Goal: Task Accomplishment & Management: Complete application form

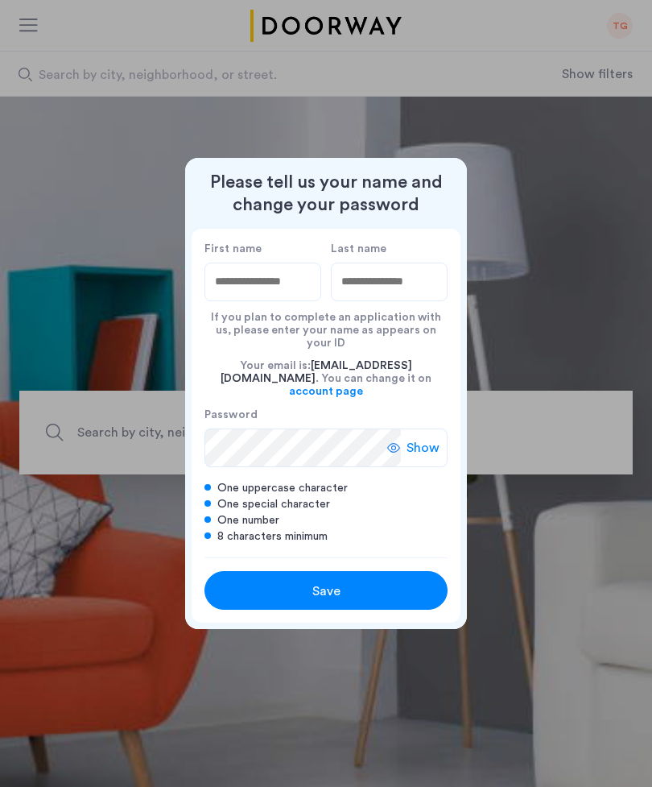
click at [275, 256] on label "First name" at bounding box center [263, 249] width 117 height 14
click at [275, 268] on input "First name" at bounding box center [263, 282] width 117 height 39
click at [267, 296] on input "First name" at bounding box center [263, 282] width 117 height 39
type input "****"
type input "**"
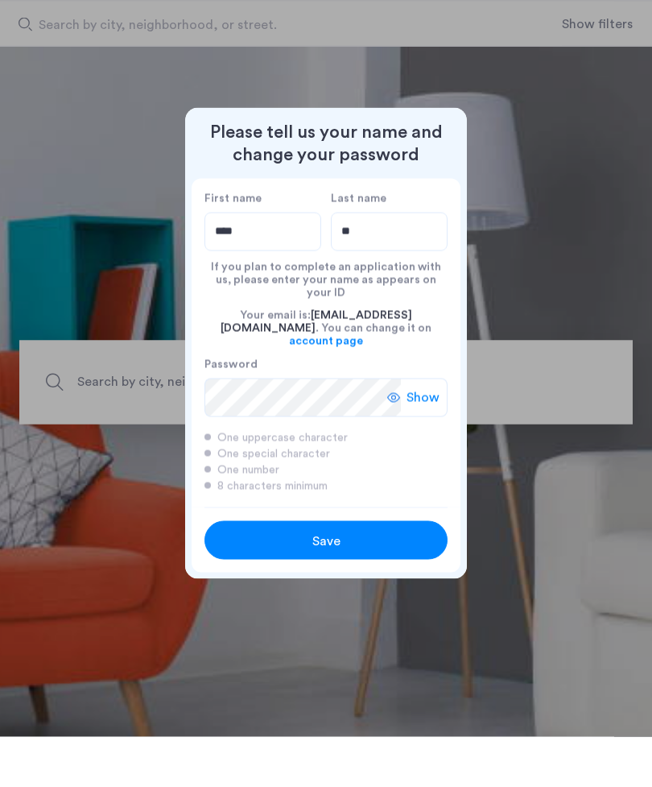
click at [391, 582] on div "Save" at bounding box center [326, 591] width 155 height 19
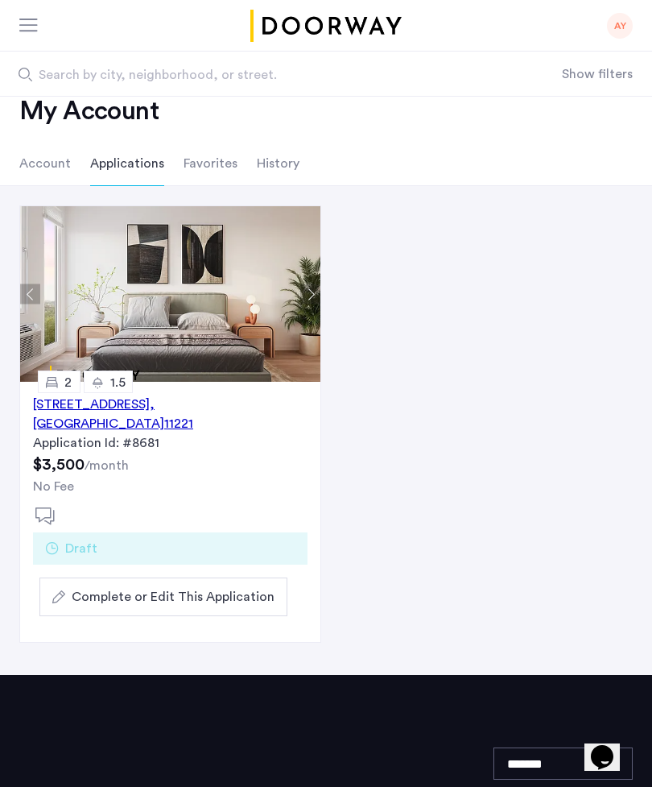
scroll to position [45, 0]
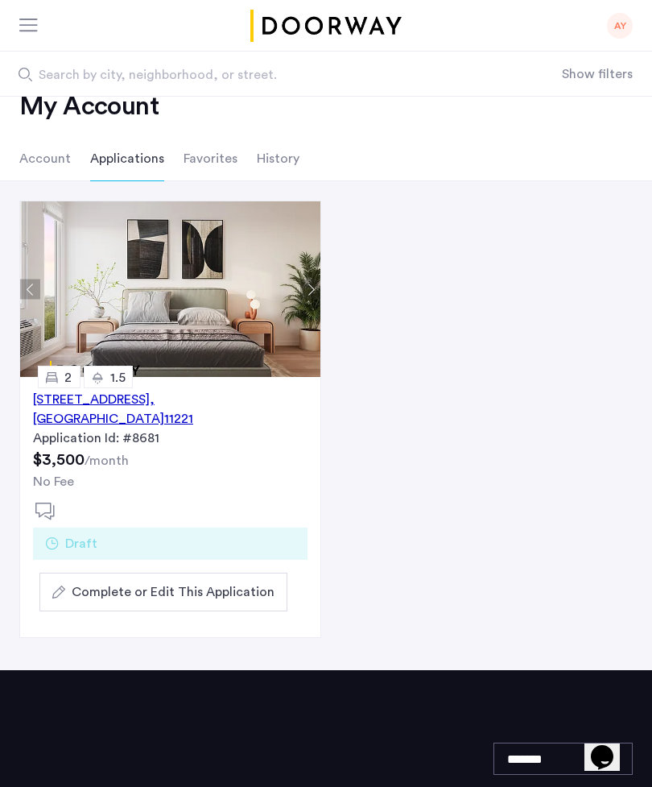
click at [246, 598] on span "Complete or Edit This Application" at bounding box center [173, 591] width 203 height 19
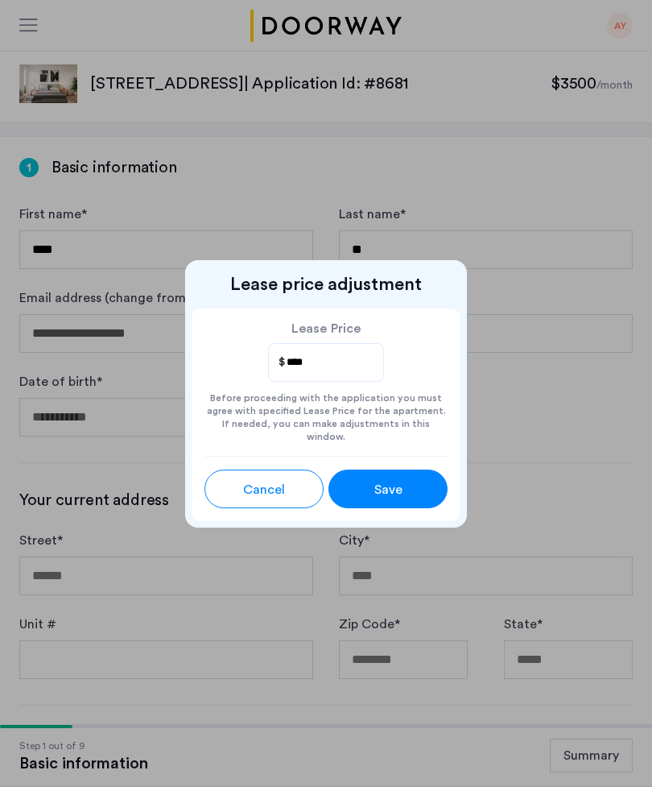
click at [414, 486] on div "Save" at bounding box center [388, 489] width 53 height 19
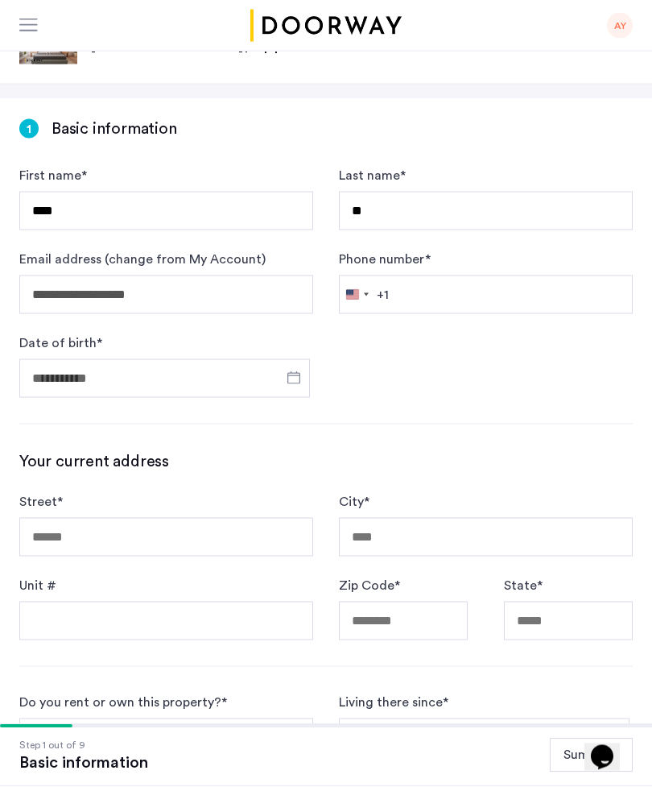
scroll to position [39, 0]
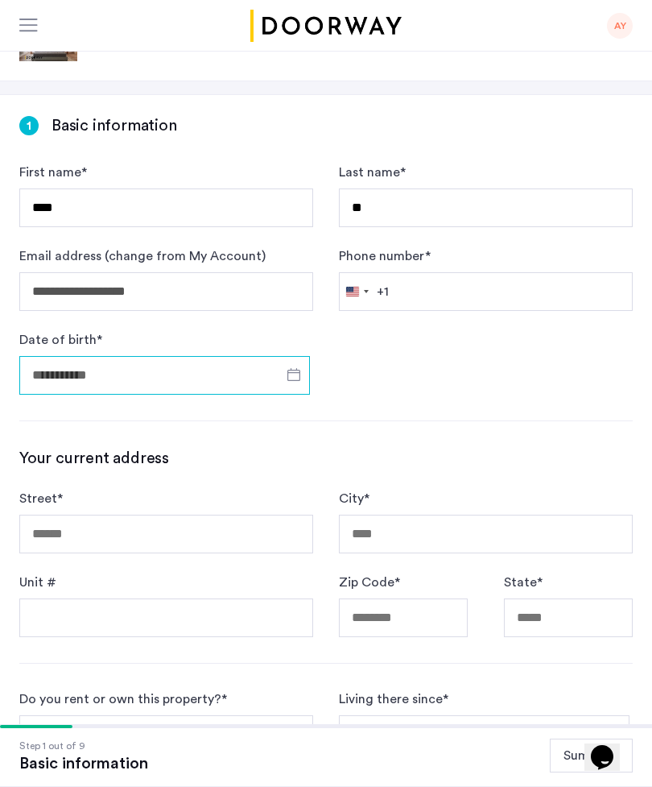
click at [195, 387] on input "Date of birth *" at bounding box center [164, 375] width 291 height 39
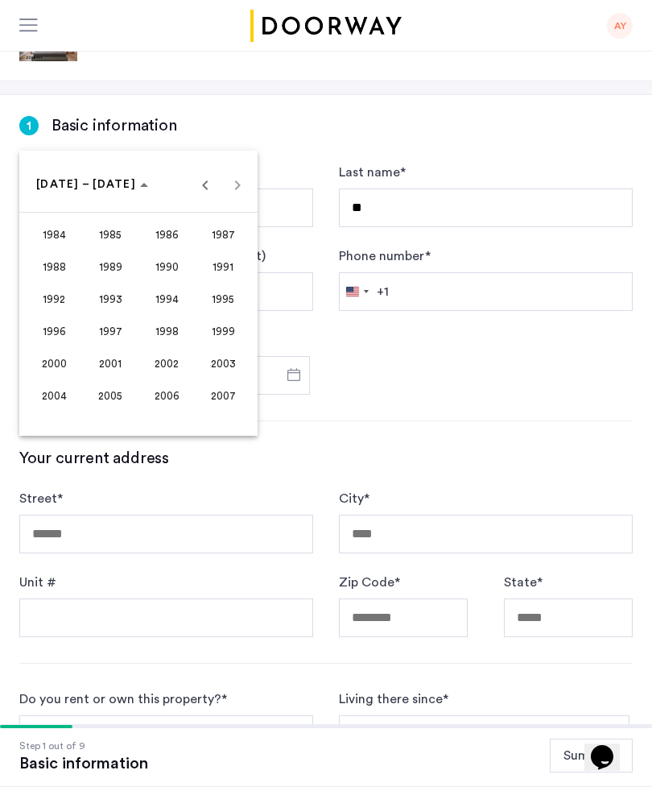
scroll to position [308, 0]
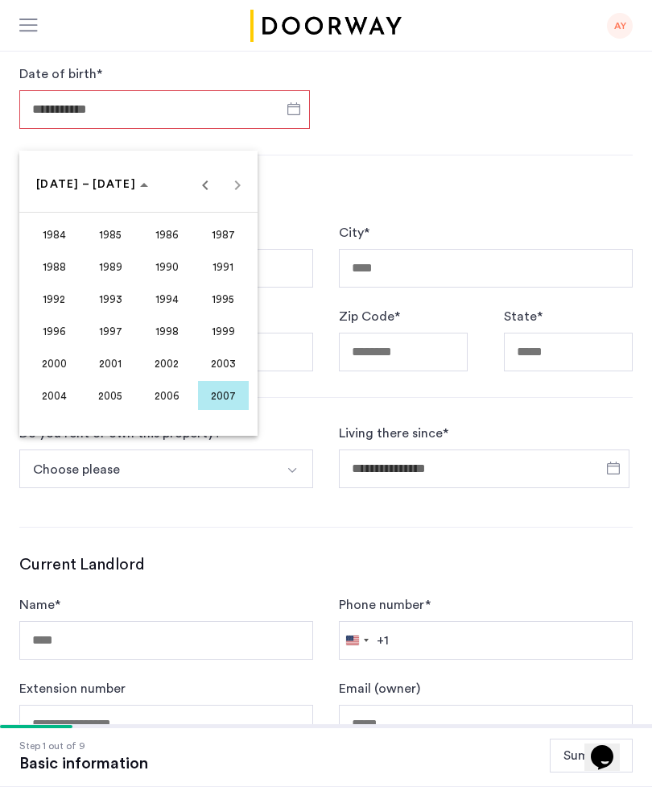
click at [227, 318] on span "1999" at bounding box center [223, 331] width 51 height 29
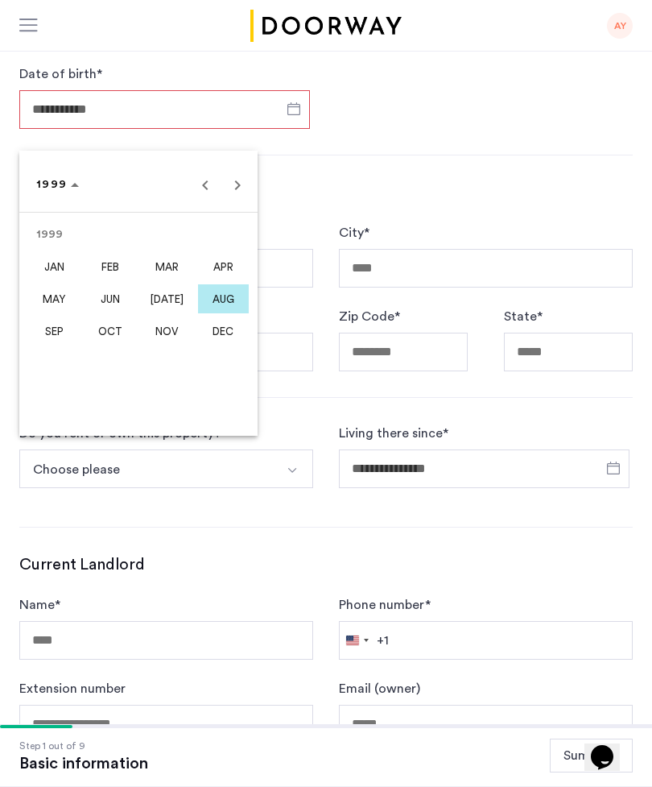
click at [110, 302] on span "JUN" at bounding box center [110, 298] width 51 height 29
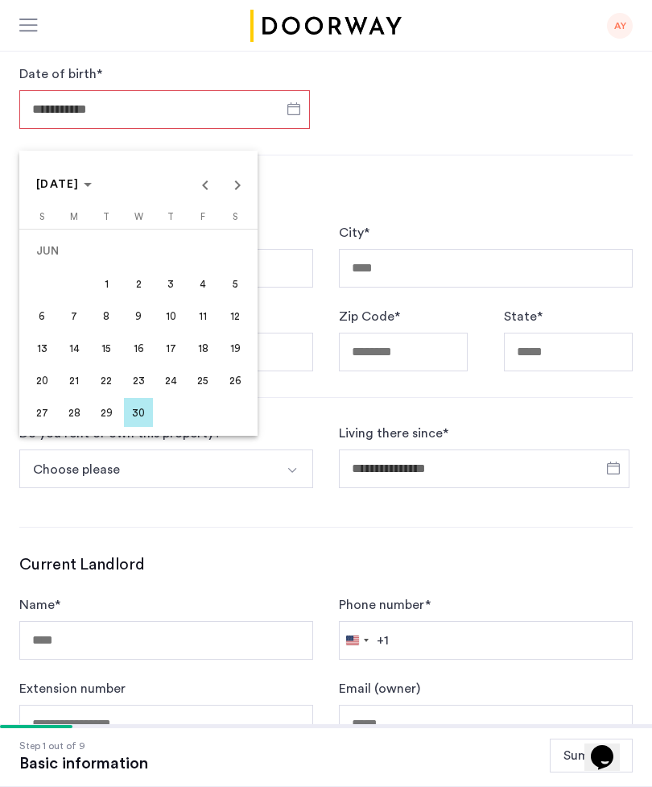
click at [77, 318] on span "7" at bounding box center [74, 315] width 29 height 29
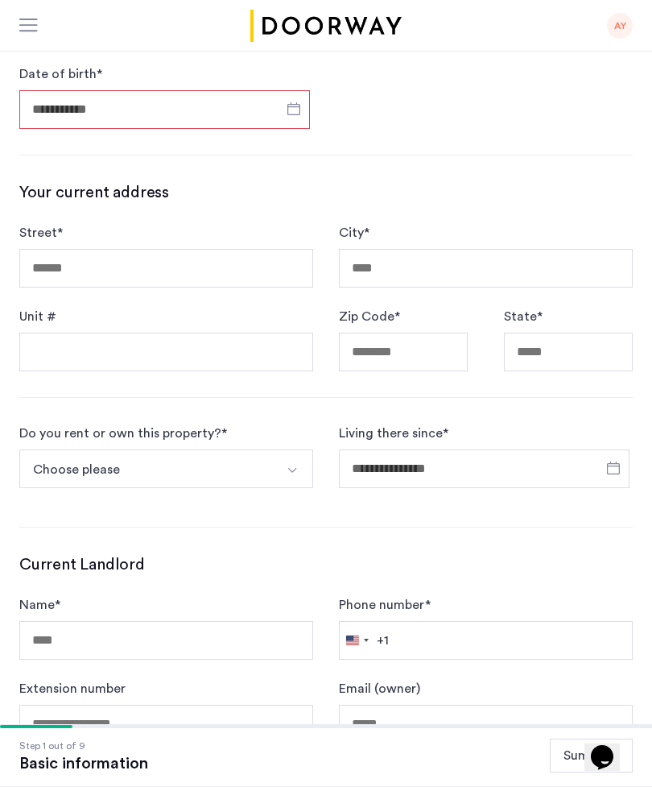
type input "**********"
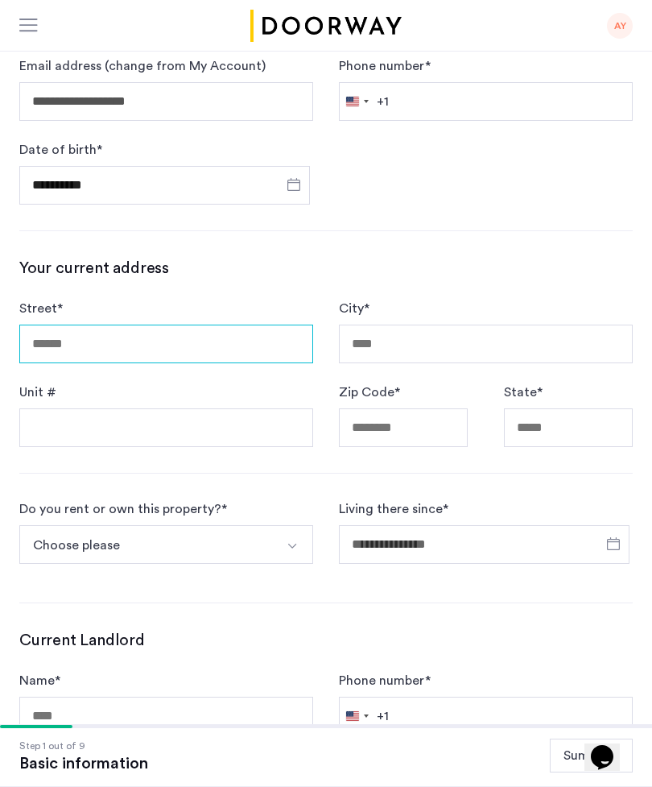
click at [251, 348] on input "Street *" at bounding box center [166, 344] width 294 height 39
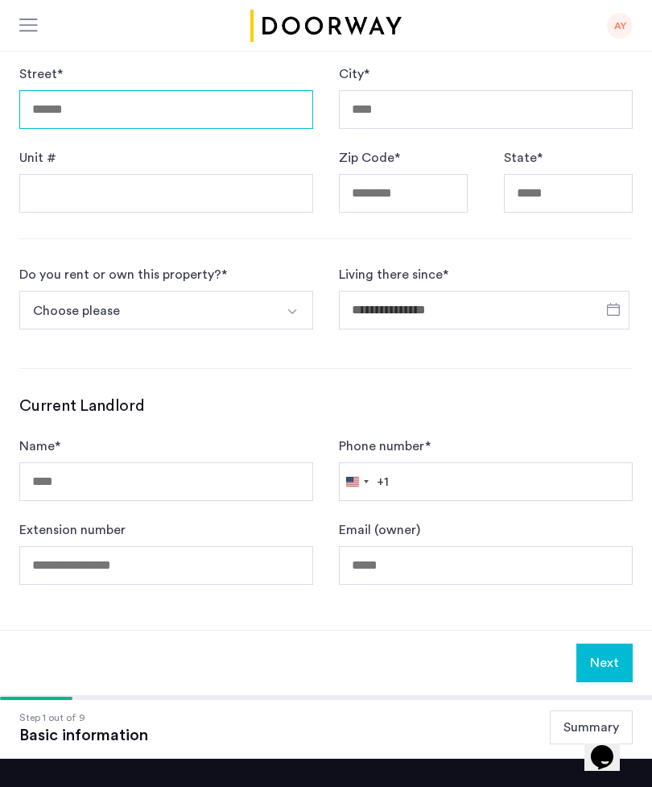
scroll to position [232, 0]
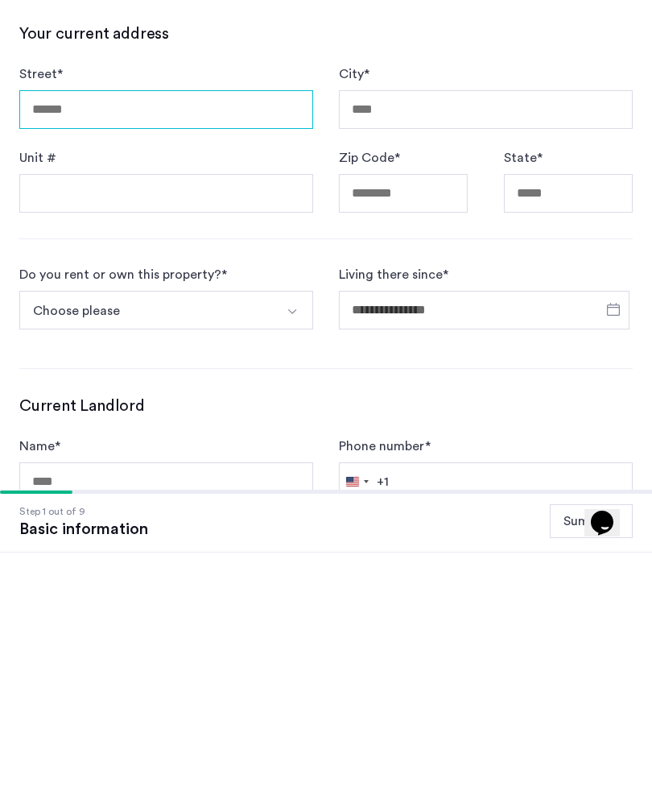
type input "**********"
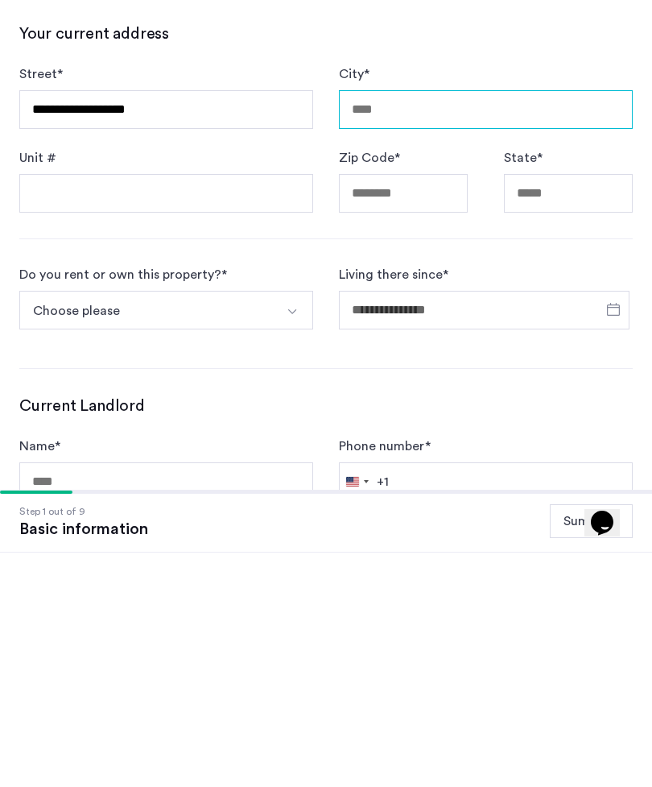
type input "**********"
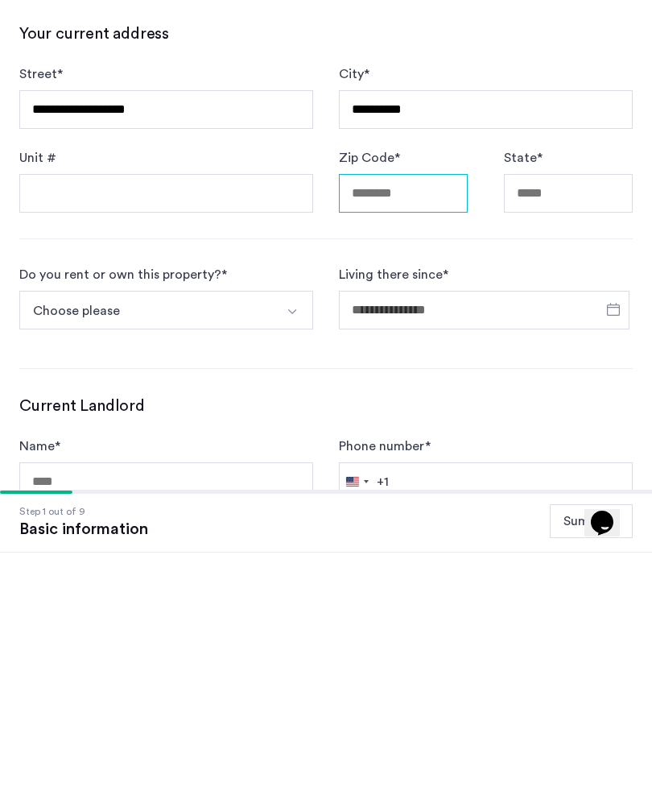
type input "*****"
type input "**"
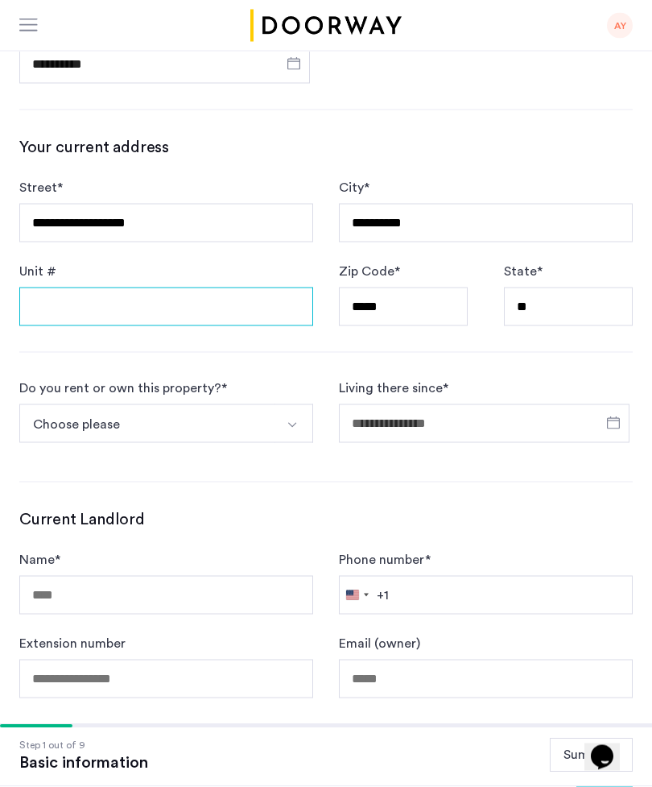
click at [256, 313] on input "Unit #" at bounding box center [166, 307] width 294 height 39
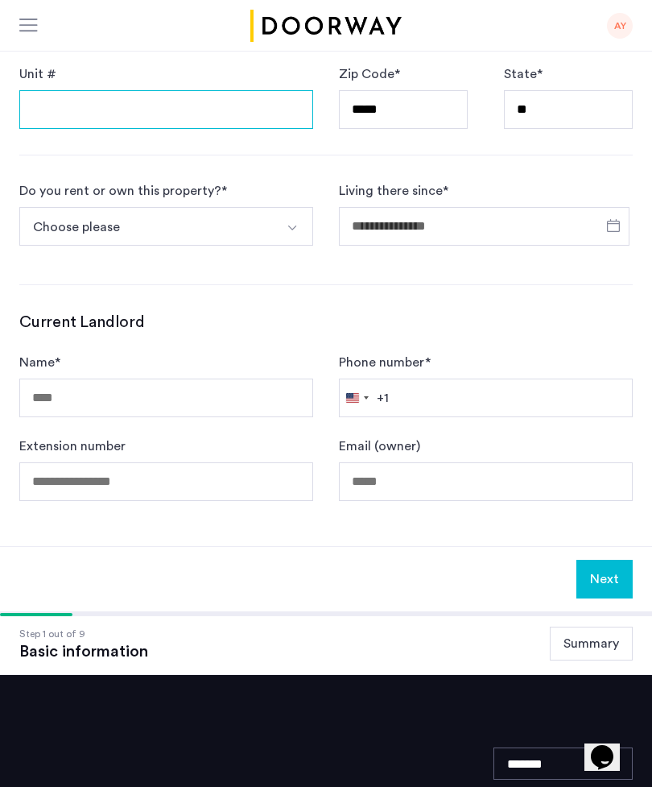
scroll to position [353, 0]
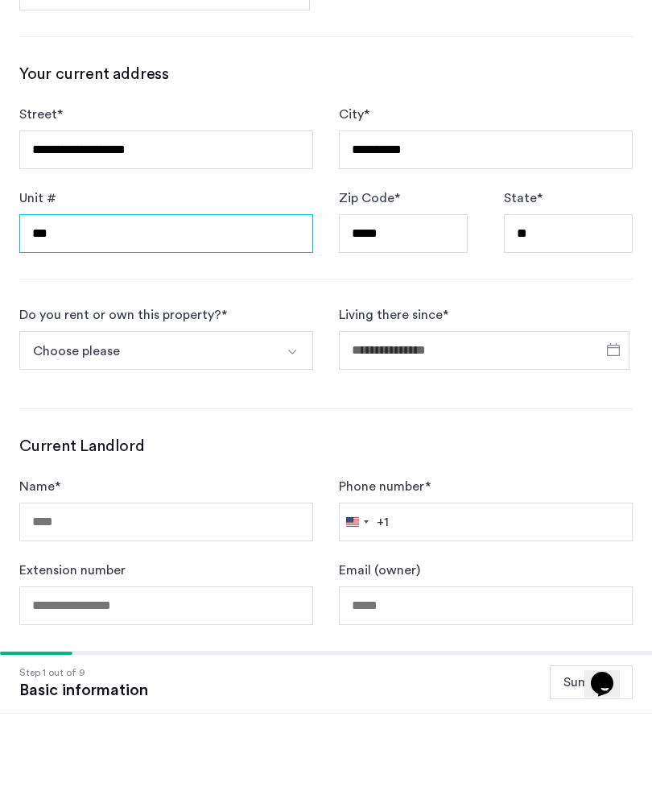
type input "***"
click at [286, 419] on img "Select option" at bounding box center [292, 425] width 13 height 13
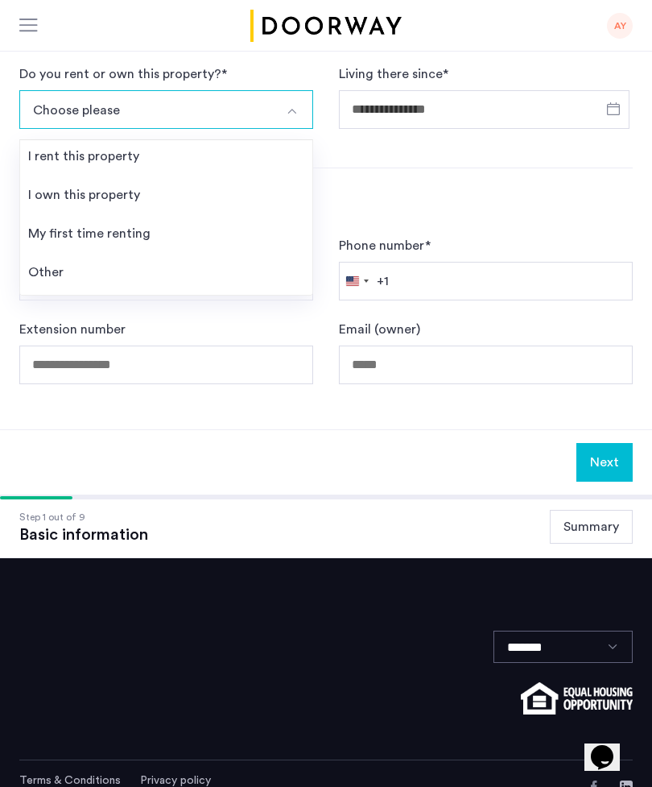
click at [275, 162] on li "I rent this property" at bounding box center [166, 159] width 292 height 39
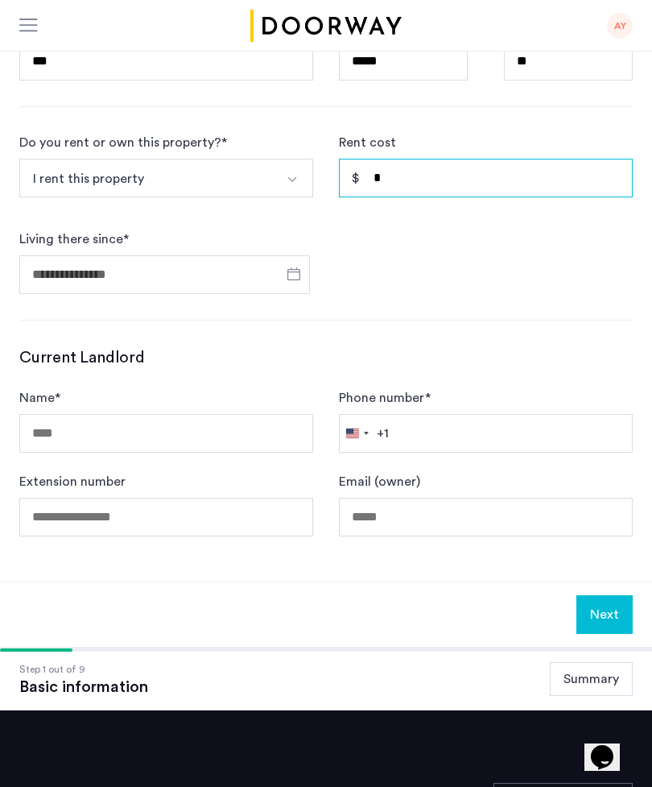
click at [495, 180] on input "*" at bounding box center [486, 178] width 294 height 39
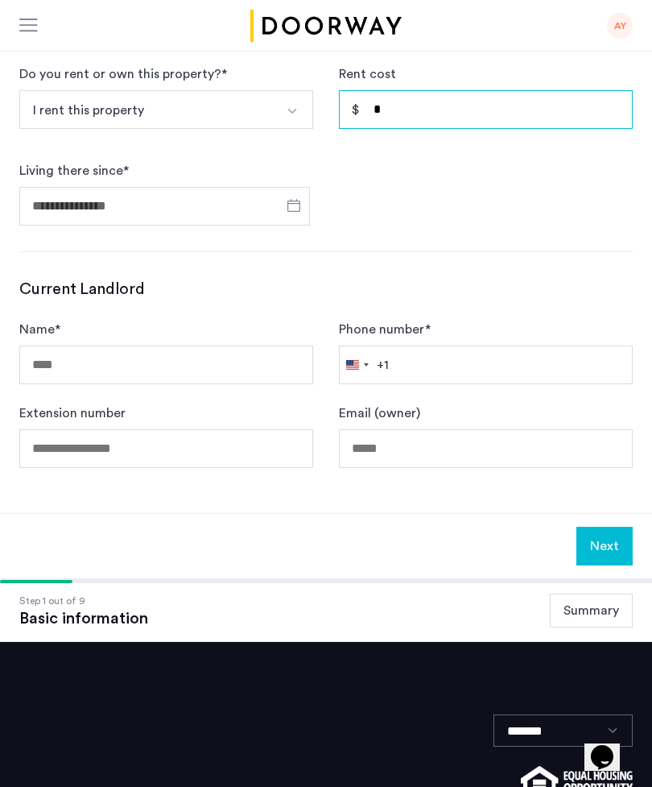
scroll to position [598, 0]
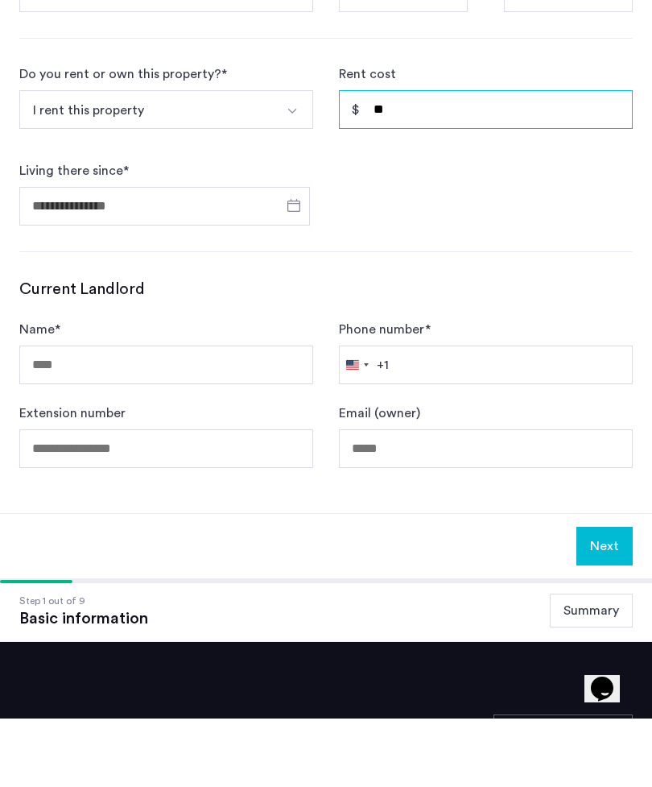
type input "*"
type input "*****"
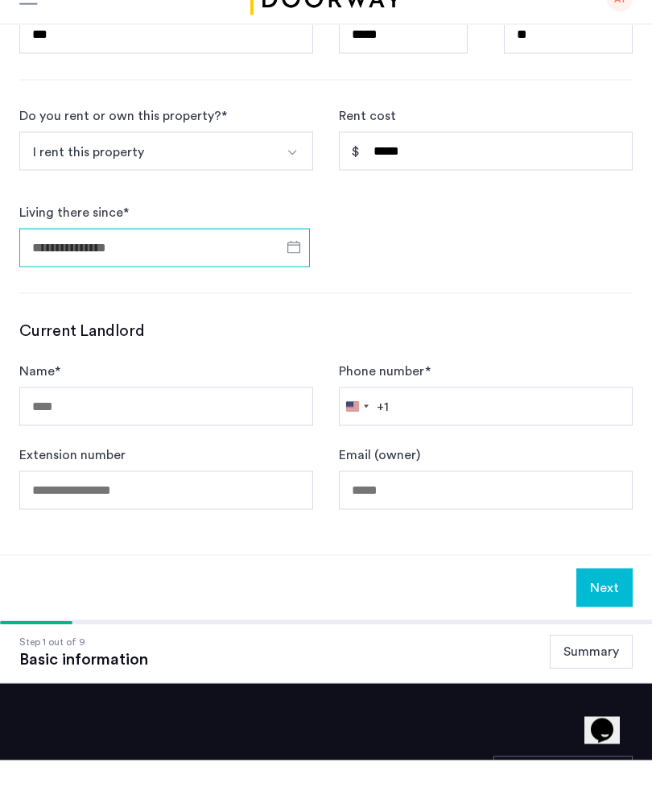
click at [231, 257] on input "Living there since *" at bounding box center [164, 274] width 291 height 39
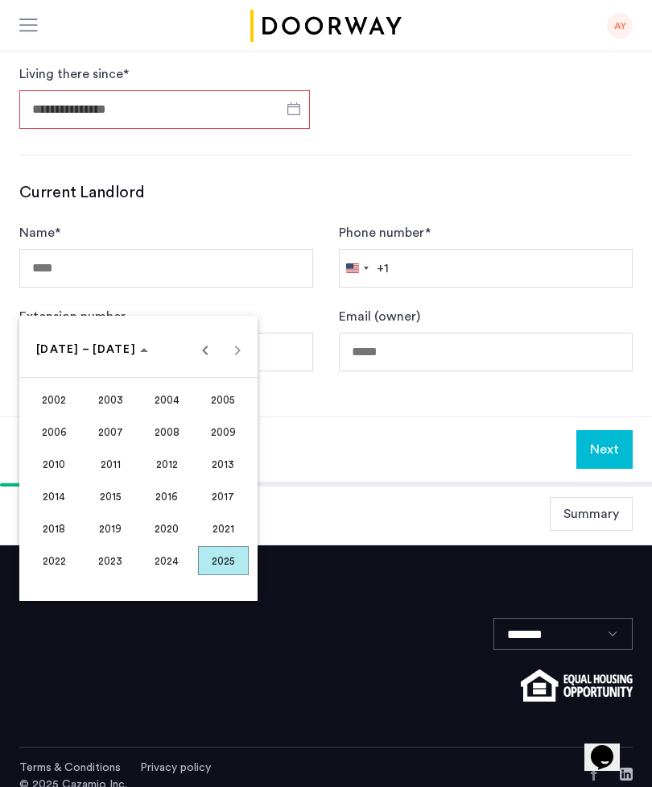
click at [171, 563] on span "2024" at bounding box center [167, 560] width 51 height 29
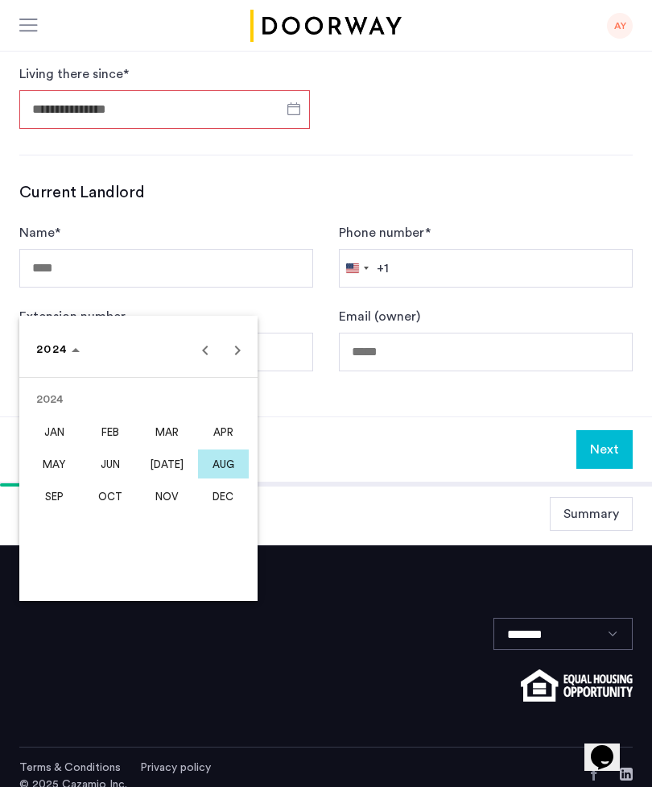
click at [110, 496] on span "OCT" at bounding box center [110, 496] width 51 height 29
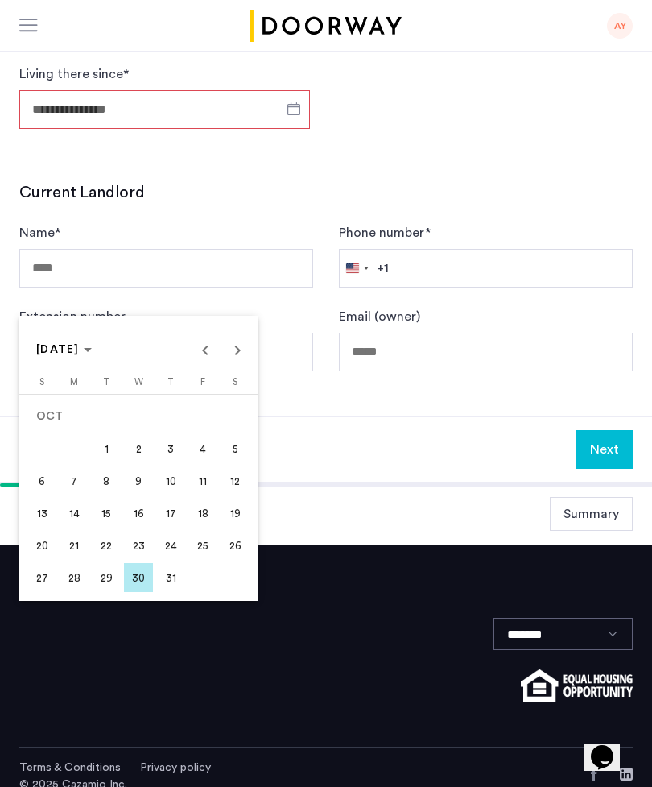
click at [77, 512] on span "14" at bounding box center [74, 513] width 29 height 29
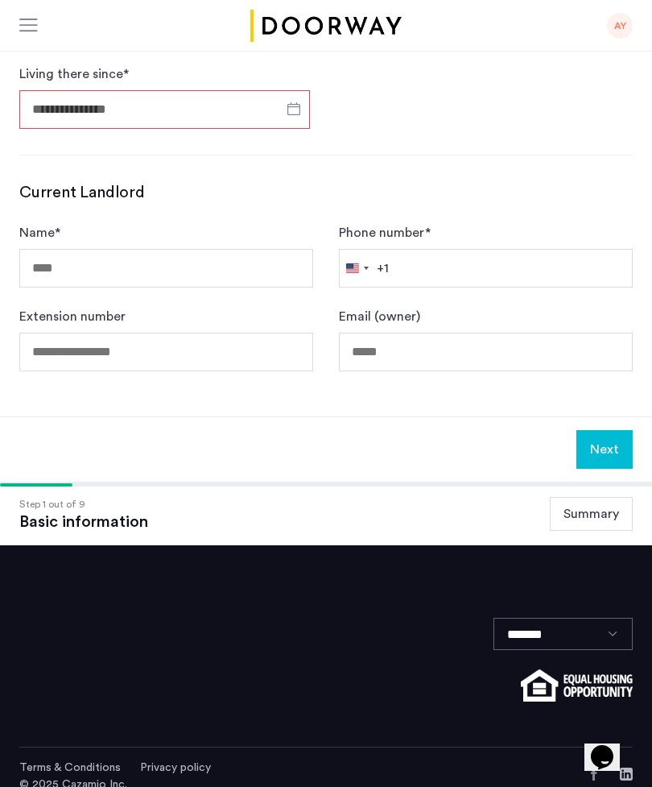
type input "**********"
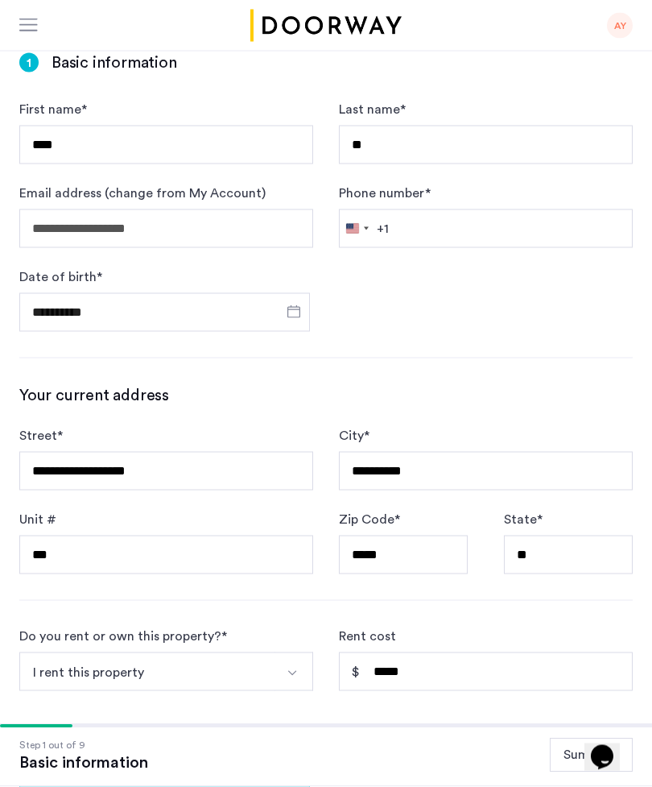
scroll to position [0, 0]
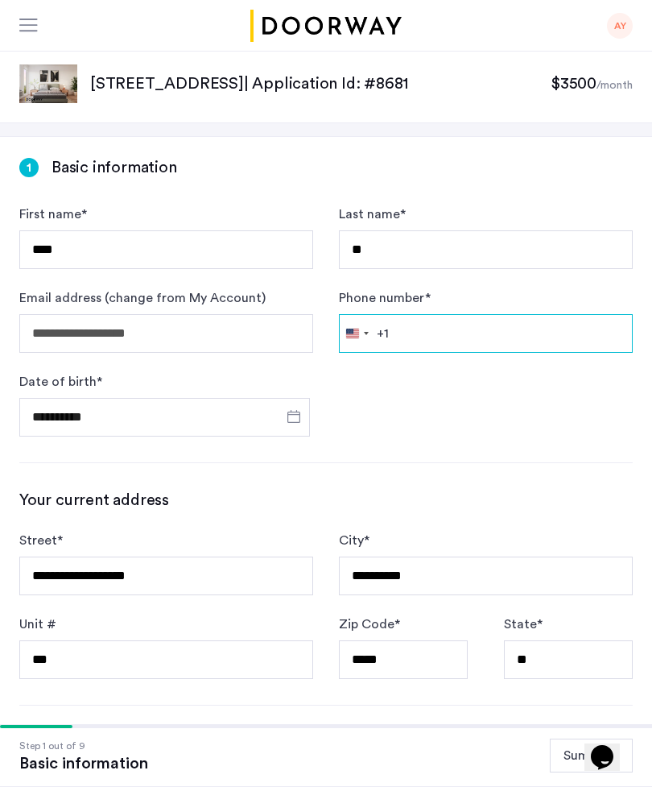
click at [450, 333] on input "Phone number *" at bounding box center [486, 333] width 294 height 39
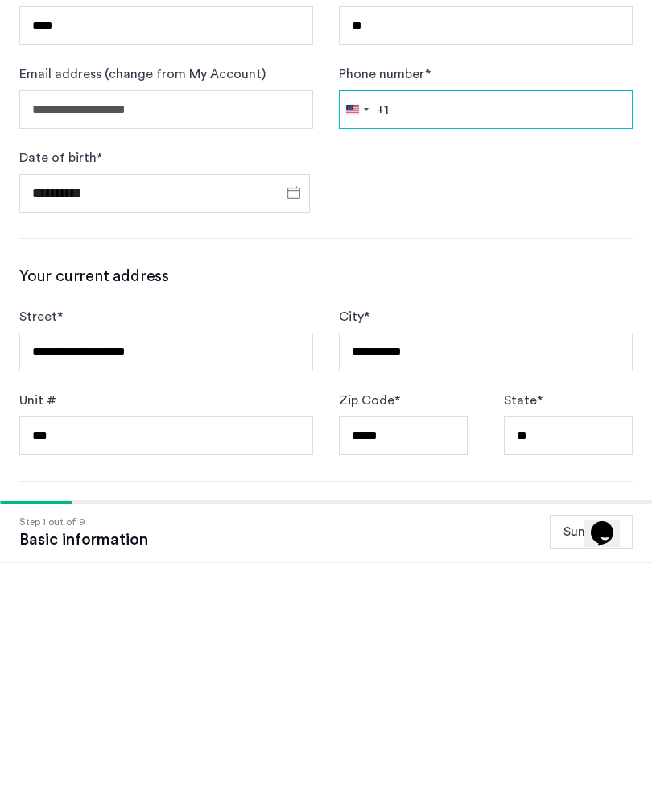
type input "**********"
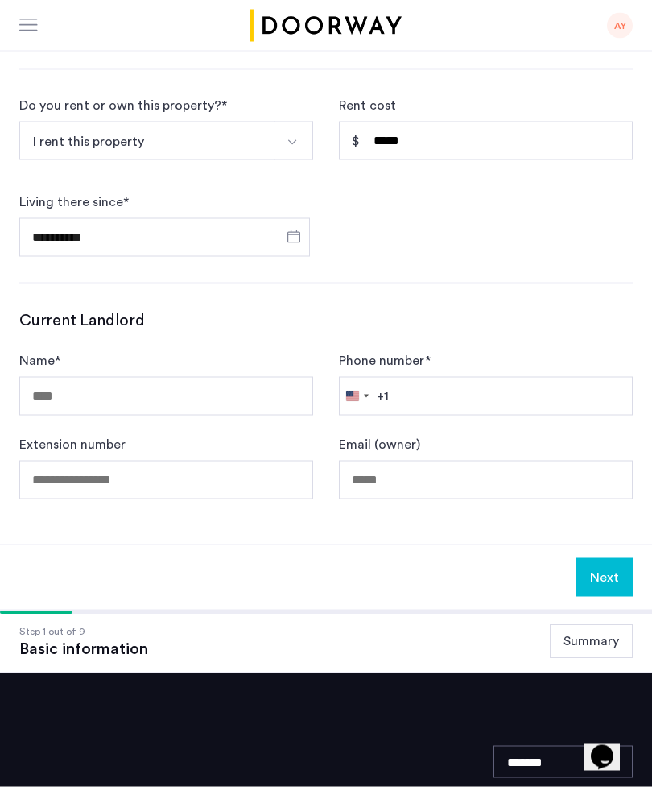
scroll to position [635, 0]
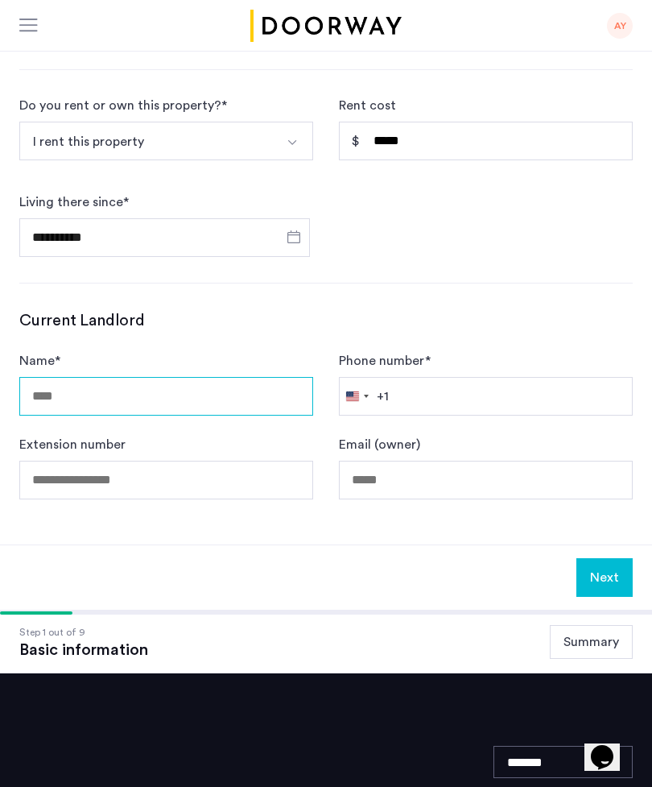
click at [248, 403] on input "Name *" at bounding box center [166, 396] width 294 height 39
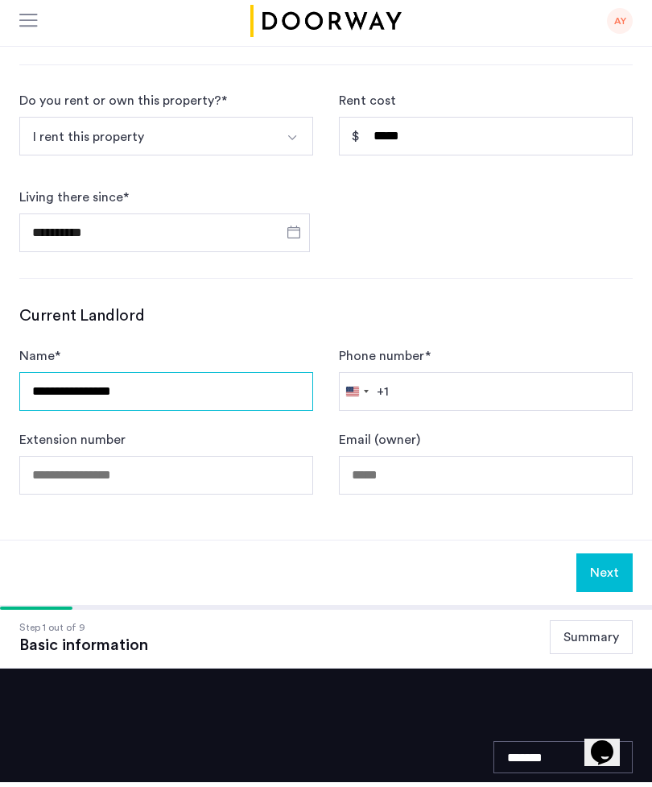
scroll to position [640, 0]
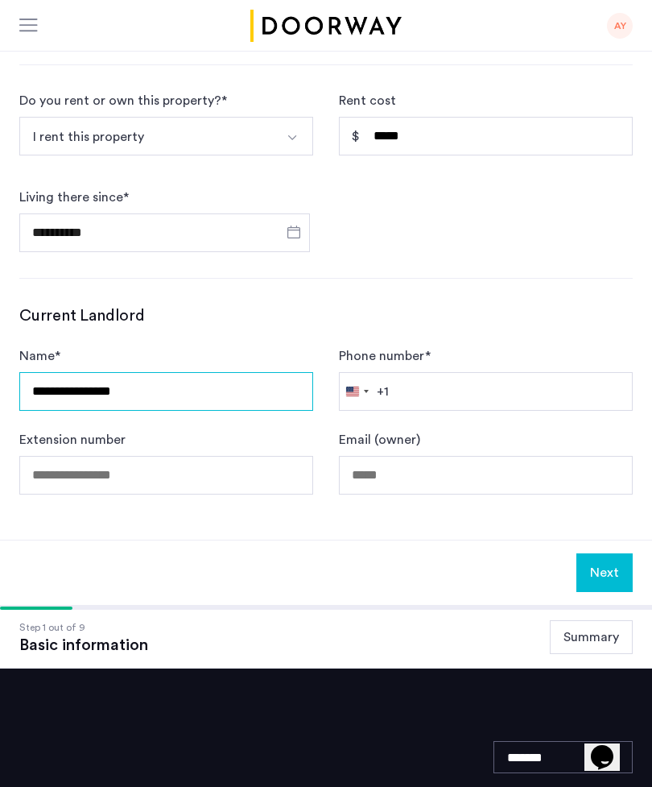
type input "**********"
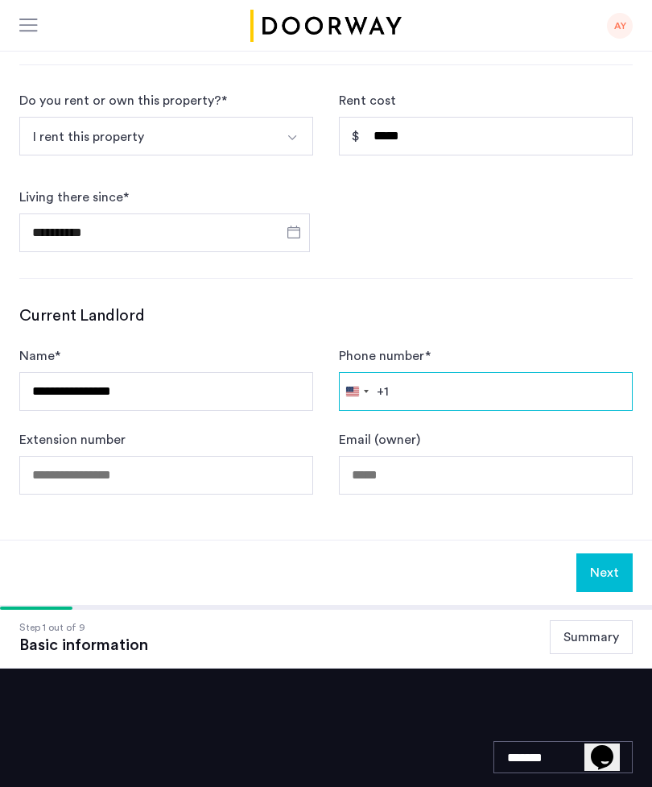
click at [578, 395] on input "Phone number *" at bounding box center [486, 391] width 294 height 39
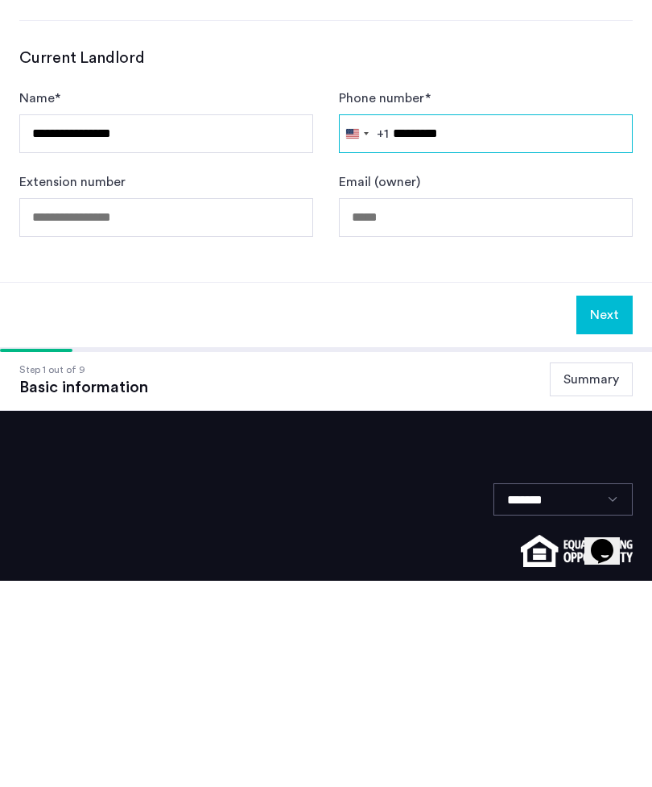
type input "**********"
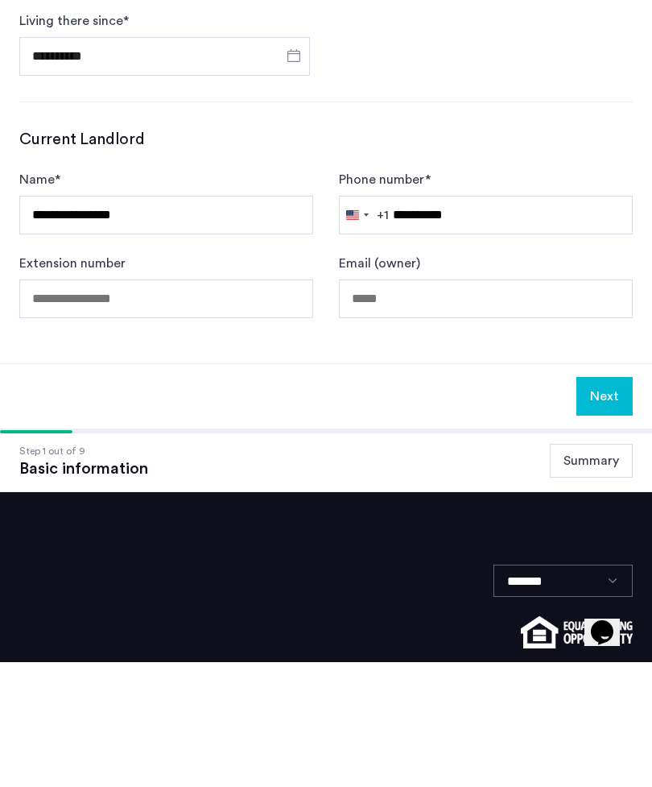
click at [591, 502] on button "Next" at bounding box center [605, 521] width 56 height 39
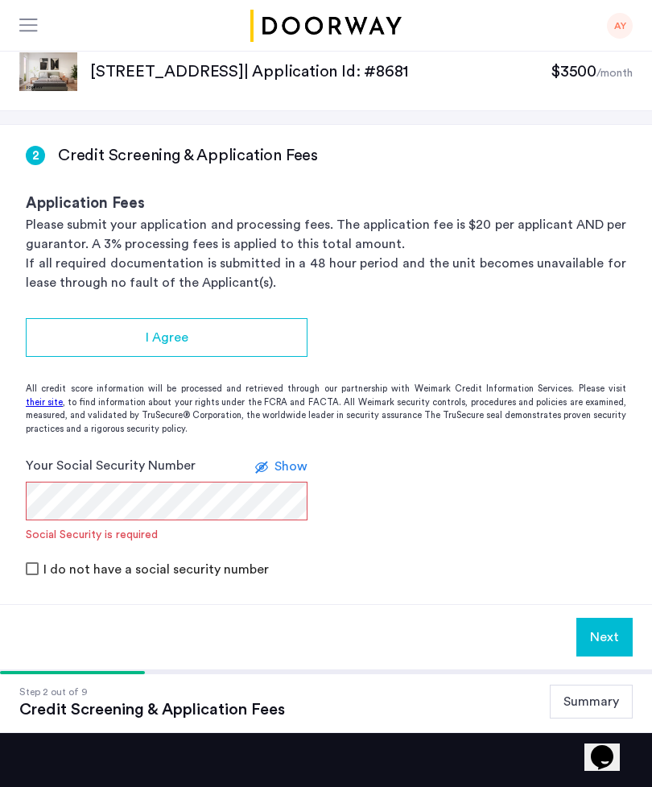
scroll to position [14, 0]
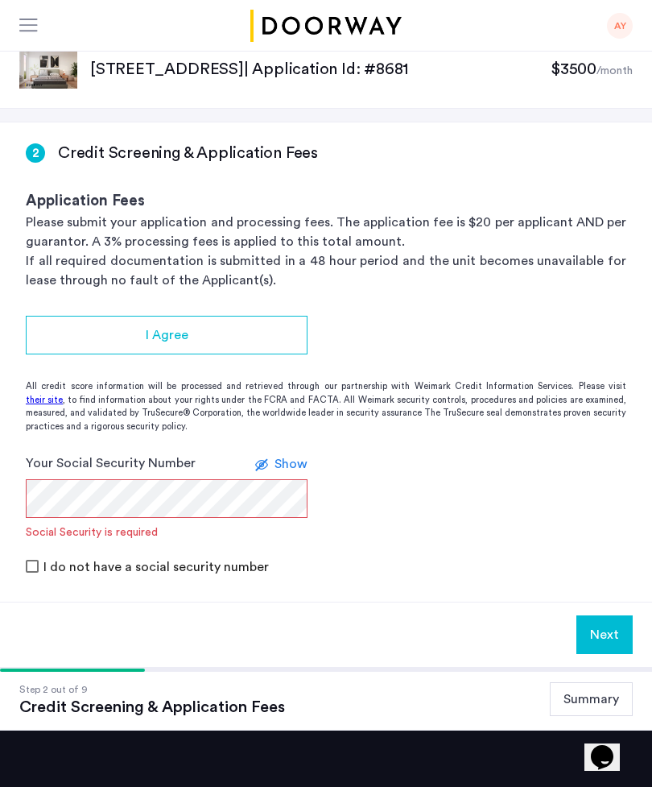
click at [258, 335] on div "I Agree" at bounding box center [167, 334] width 256 height 19
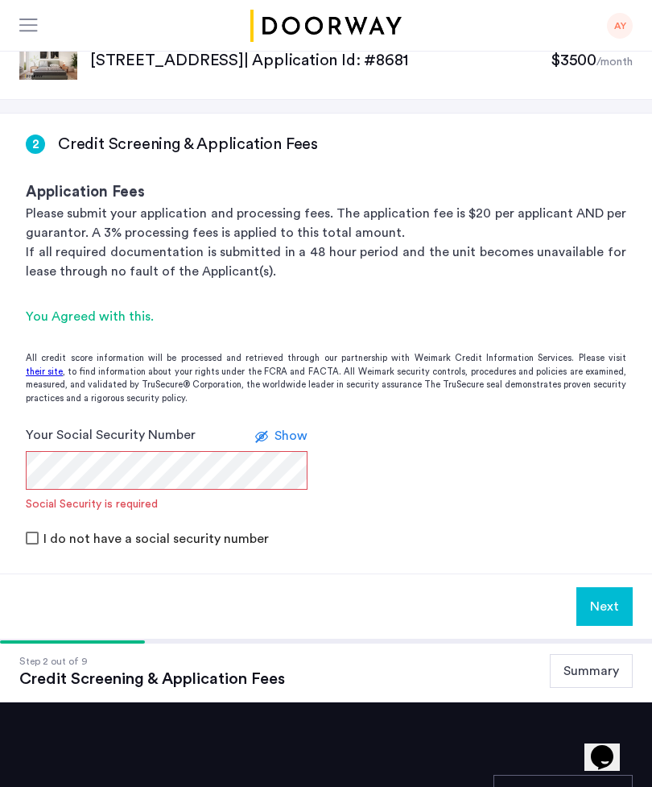
scroll to position [24, 0]
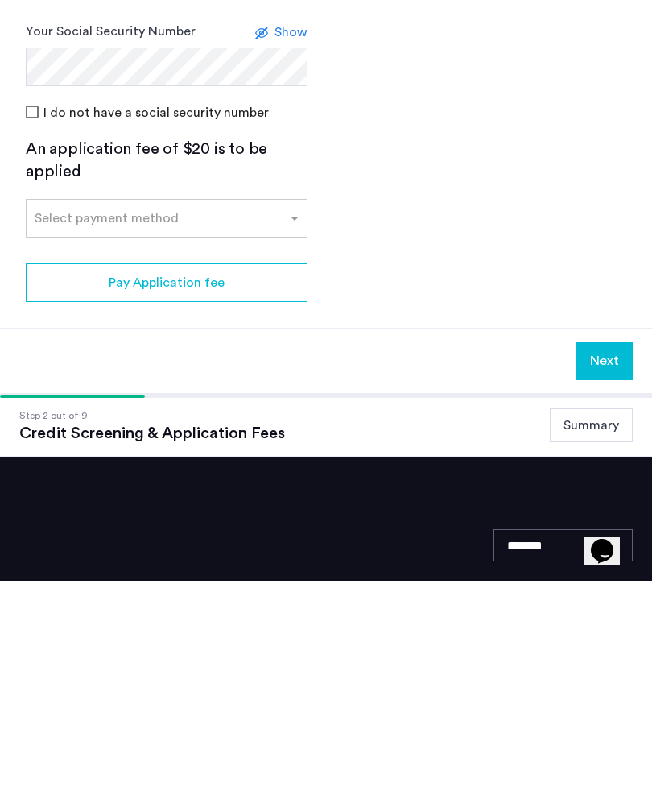
click at [581, 615] on button "Summary" at bounding box center [591, 632] width 83 height 34
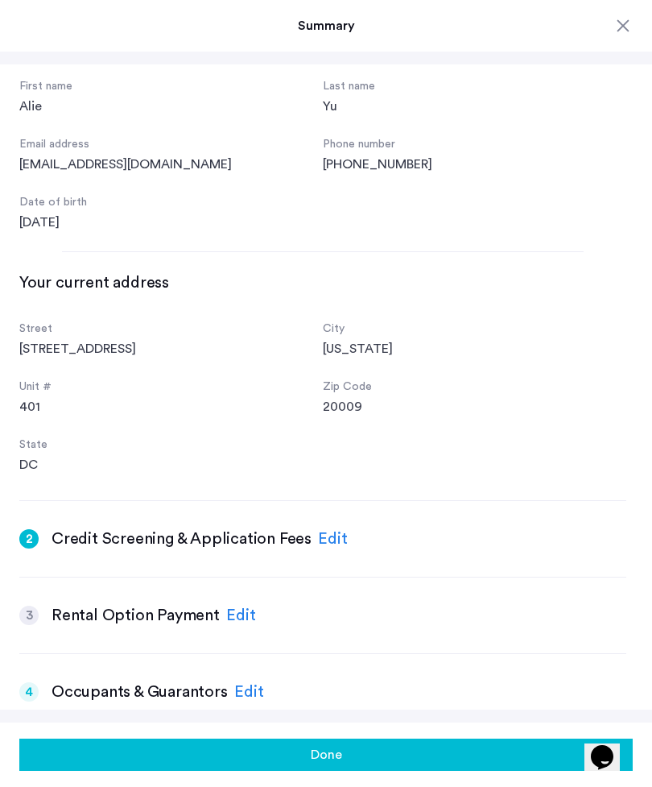
scroll to position [75, 0]
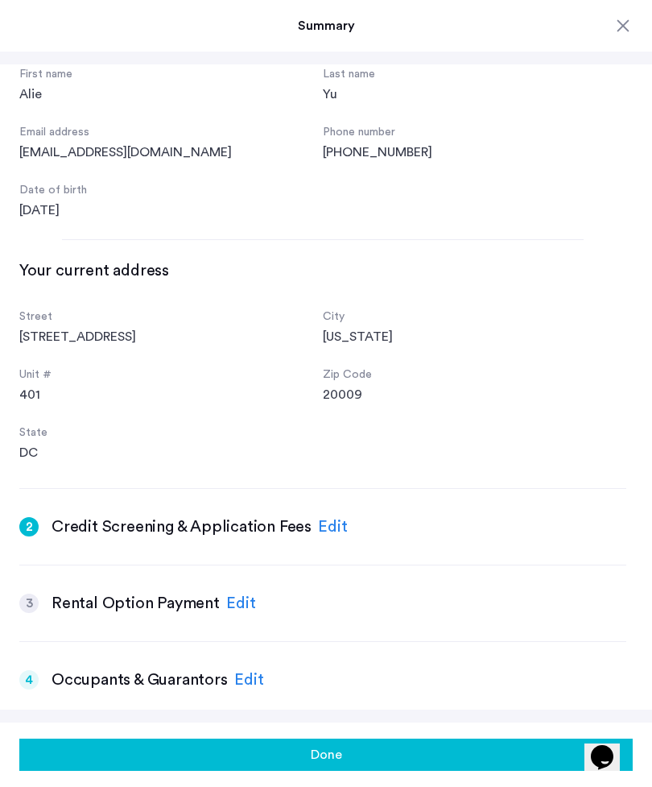
click at [237, 598] on div "Edit" at bounding box center [241, 603] width 30 height 24
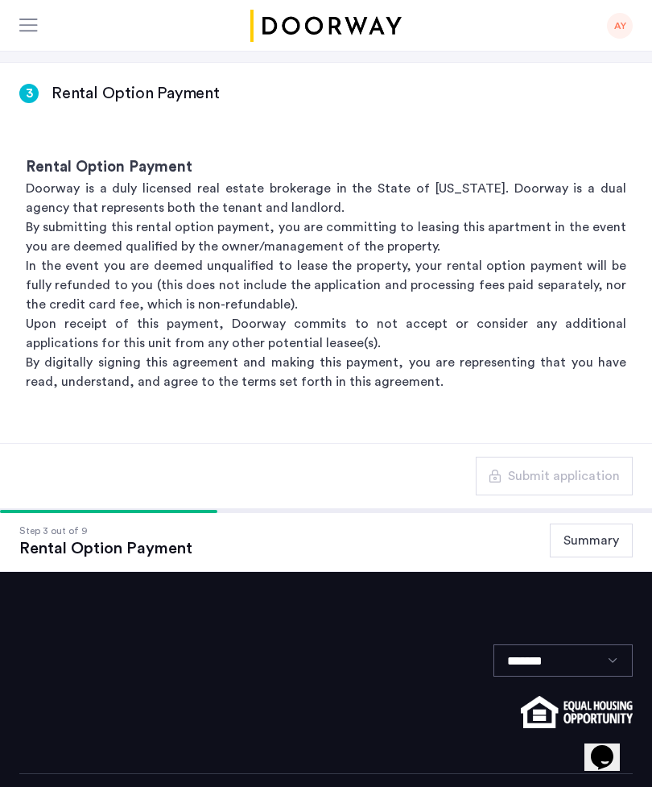
click at [603, 544] on button "Summary" at bounding box center [591, 541] width 83 height 34
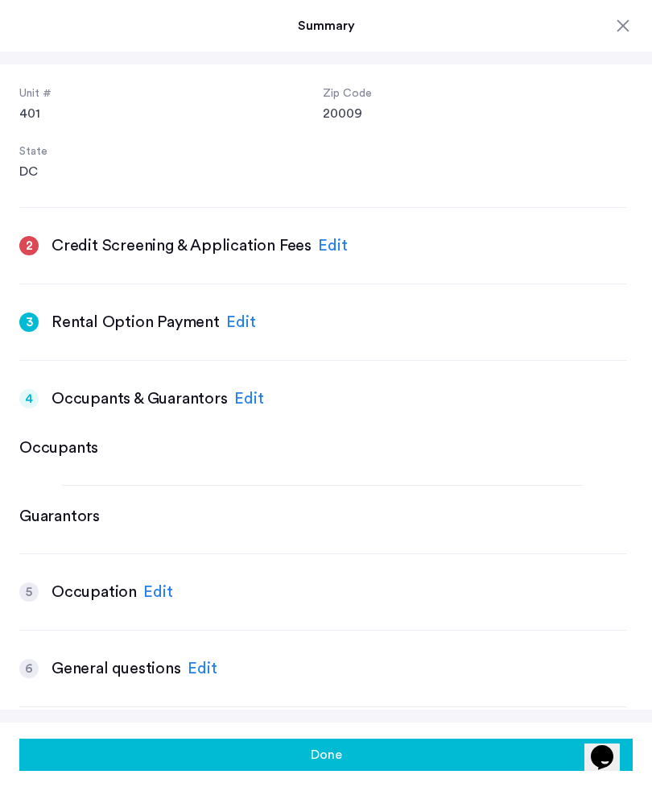
scroll to position [316, 0]
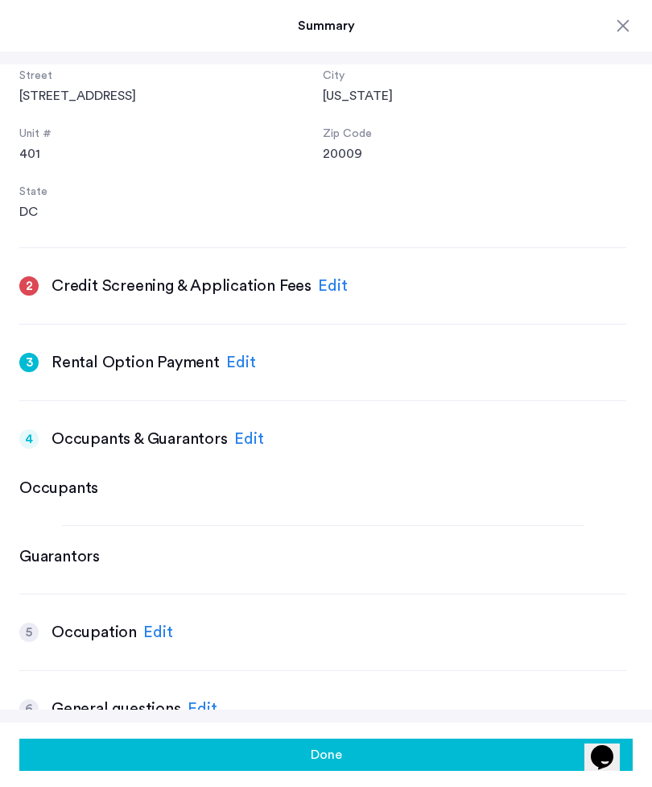
click at [239, 434] on div "Edit" at bounding box center [249, 439] width 30 height 24
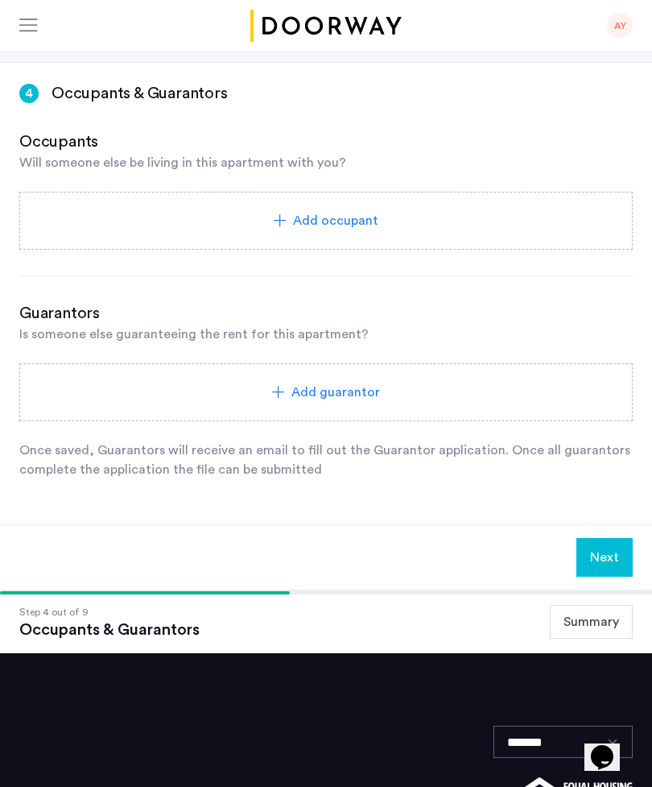
click at [584, 629] on button "Summary" at bounding box center [591, 622] width 83 height 34
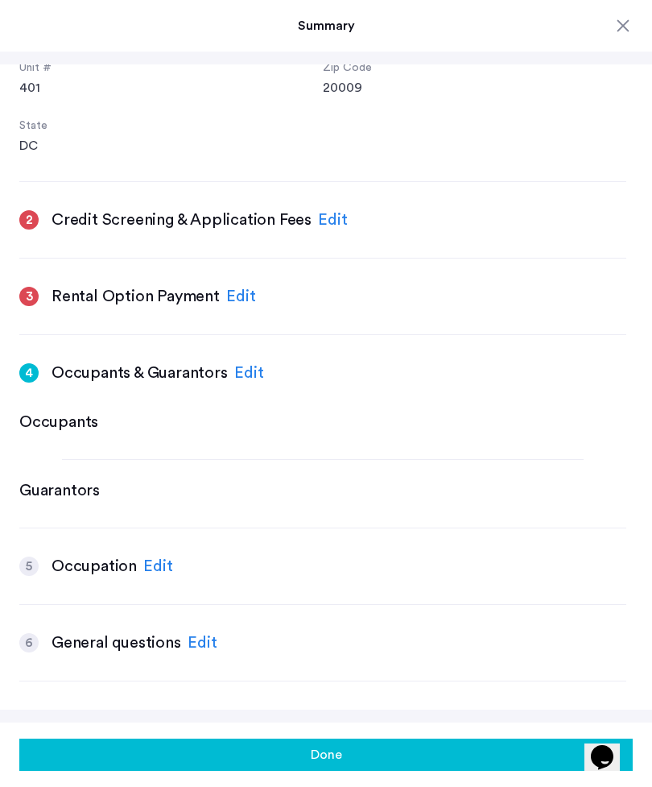
scroll to position [462, 0]
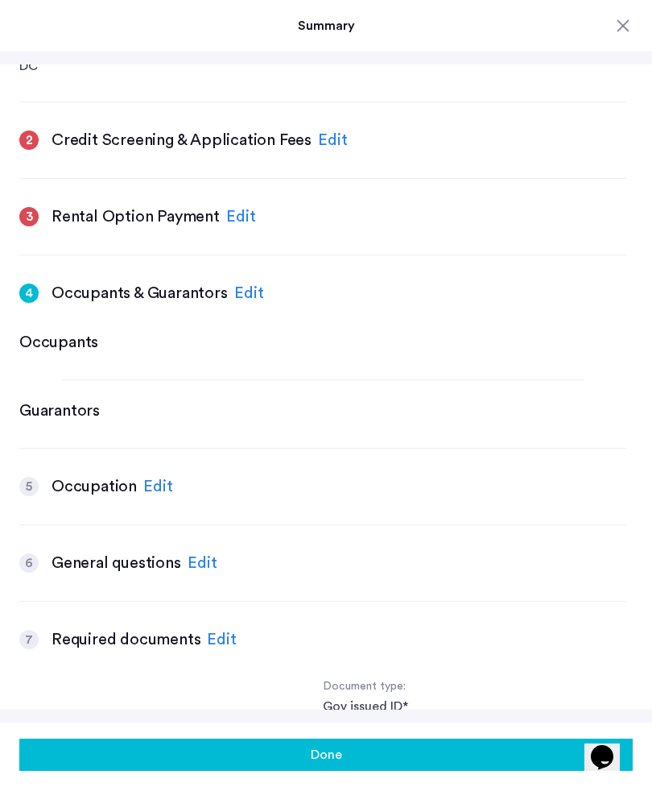
click at [153, 476] on div "Edit" at bounding box center [158, 486] width 30 height 24
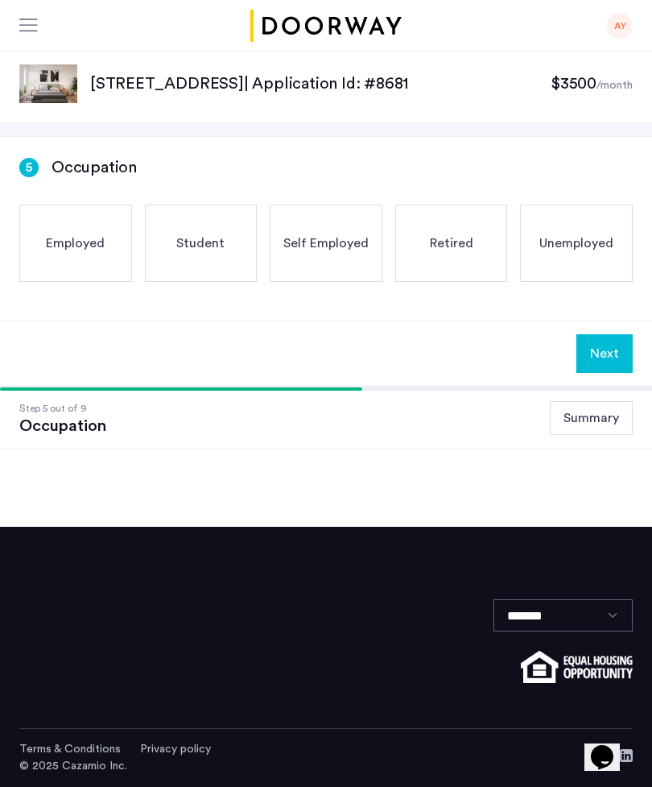
scroll to position [0, 0]
click at [608, 435] on button "Summary" at bounding box center [591, 418] width 83 height 34
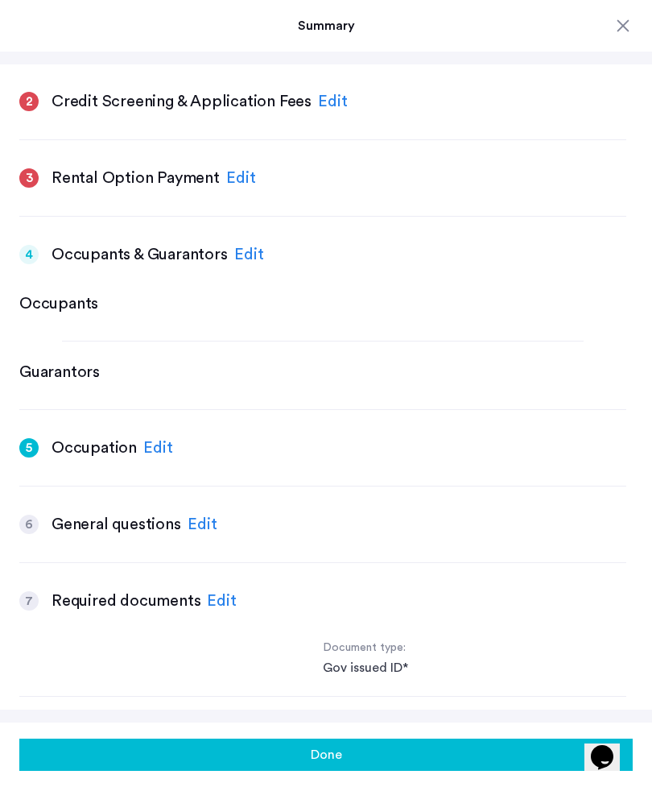
scroll to position [501, 0]
click at [188, 515] on div "Edit" at bounding box center [203, 523] width 30 height 24
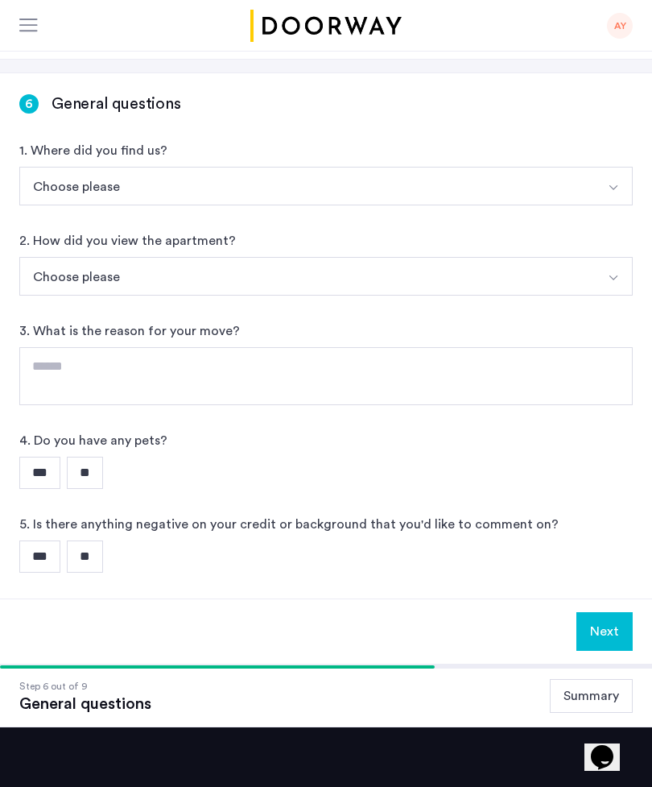
scroll to position [65, 0]
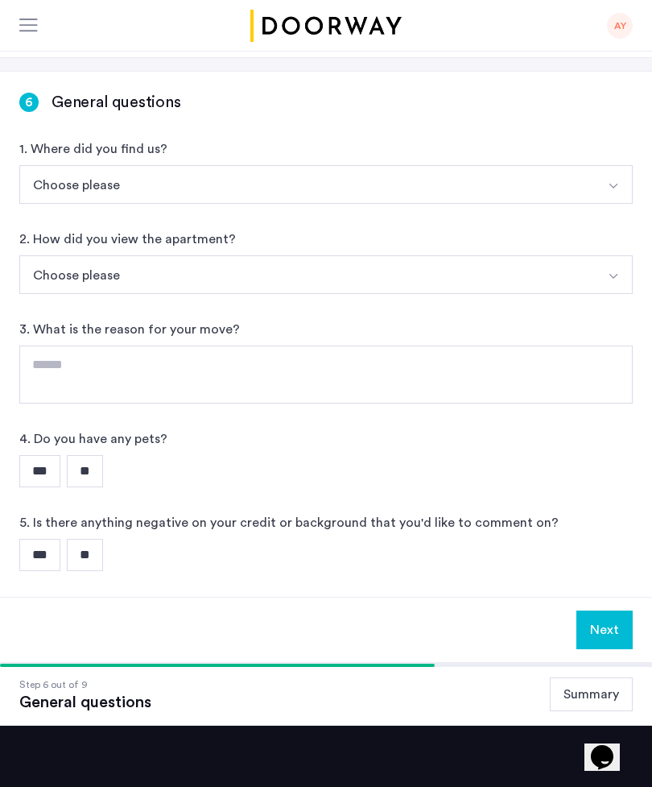
click at [590, 700] on button "Summary" at bounding box center [591, 694] width 83 height 34
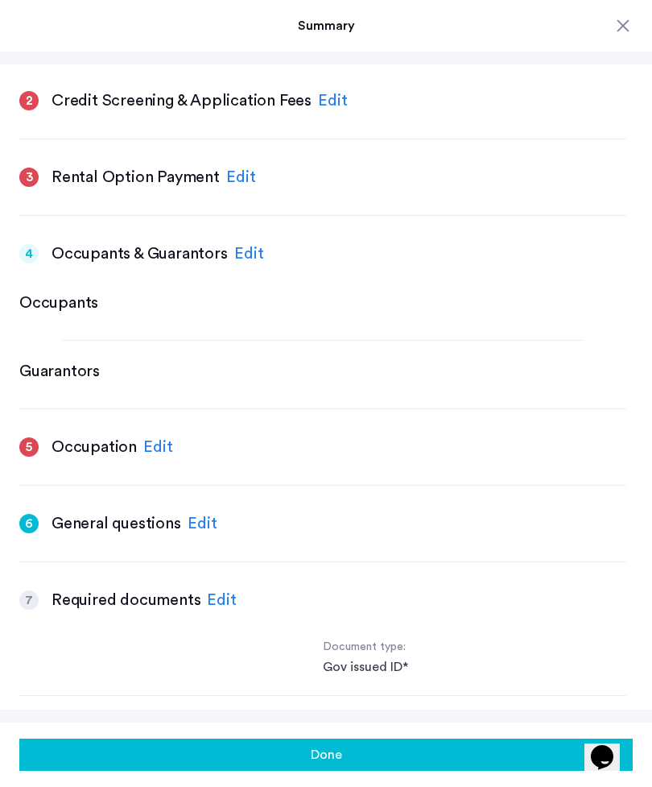
click at [220, 594] on div "Edit" at bounding box center [222, 600] width 30 height 24
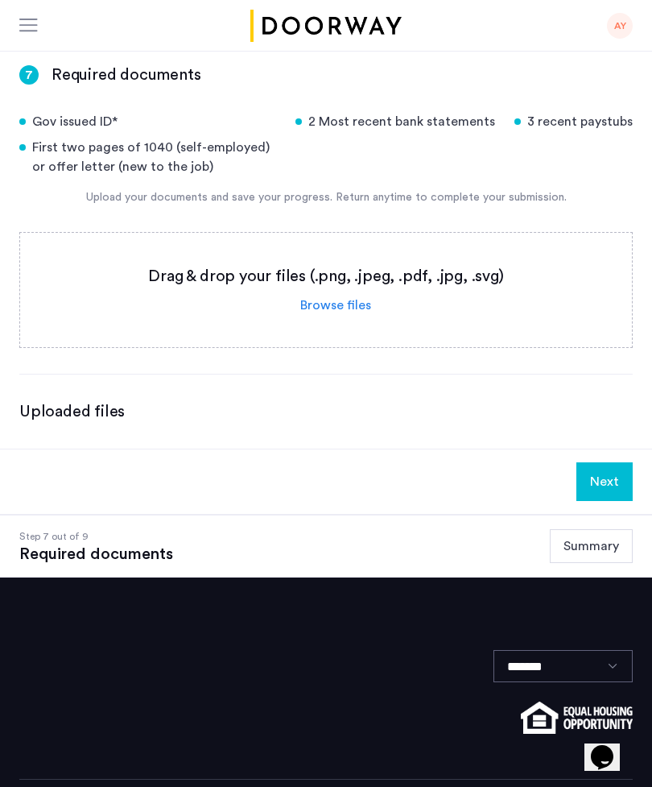
scroll to position [0, 0]
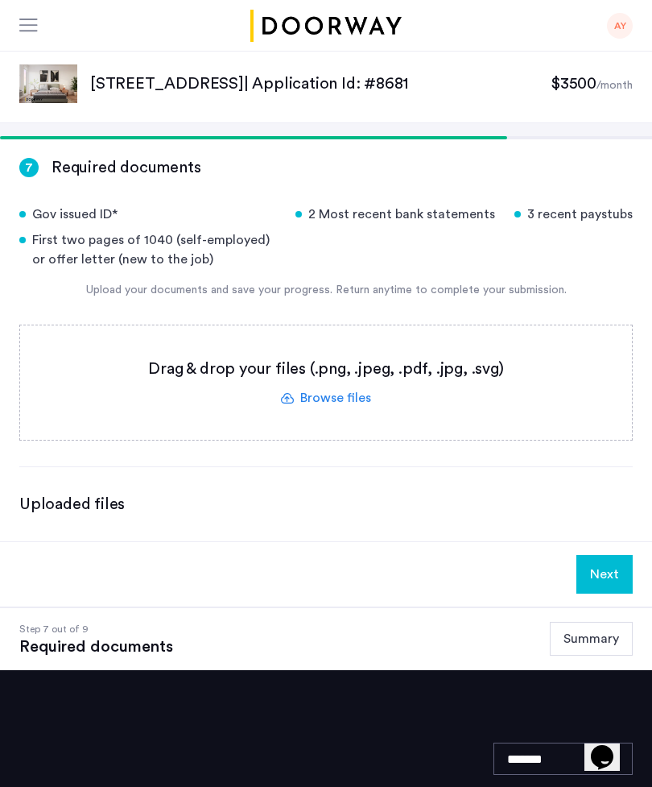
click at [594, 645] on button "Summary" at bounding box center [591, 639] width 83 height 34
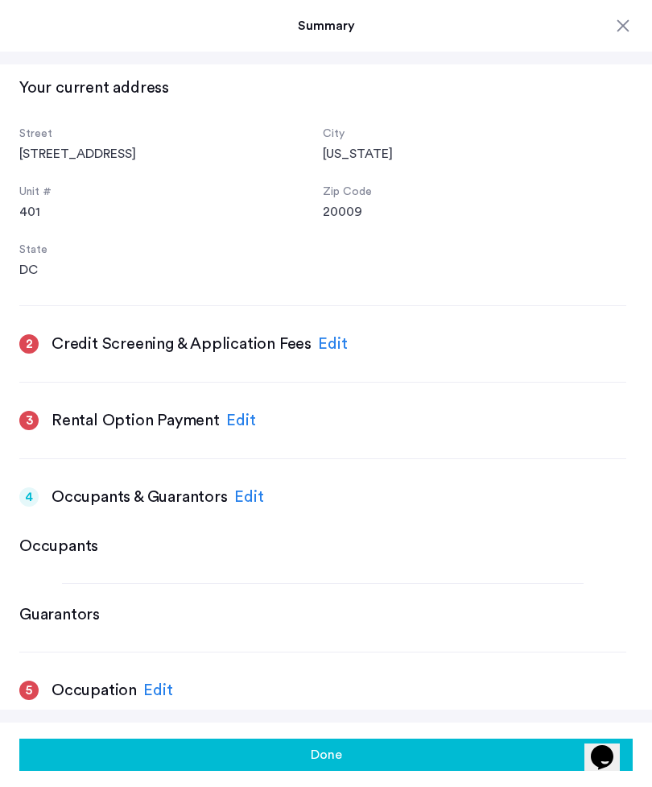
scroll to position [257, 0]
click at [326, 338] on div "Edit" at bounding box center [333, 345] width 30 height 24
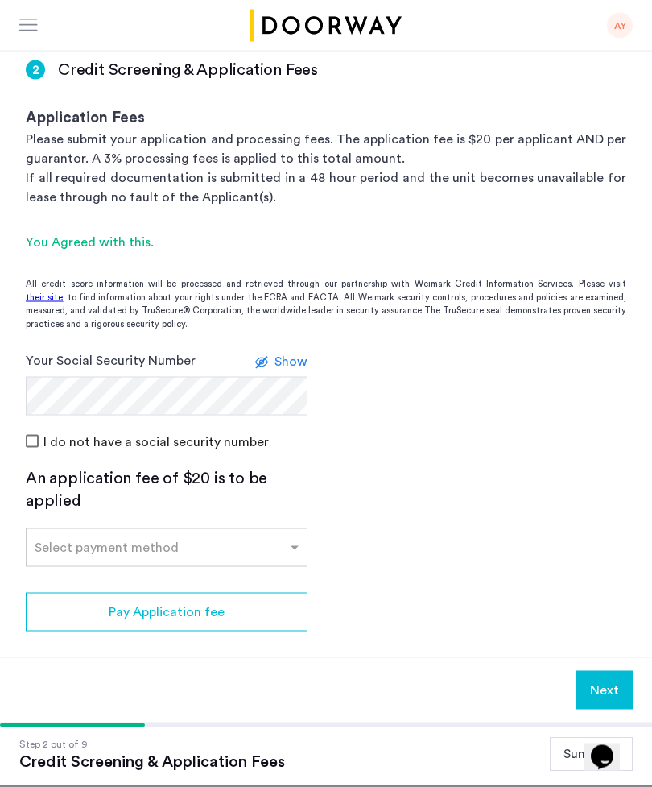
scroll to position [105, 0]
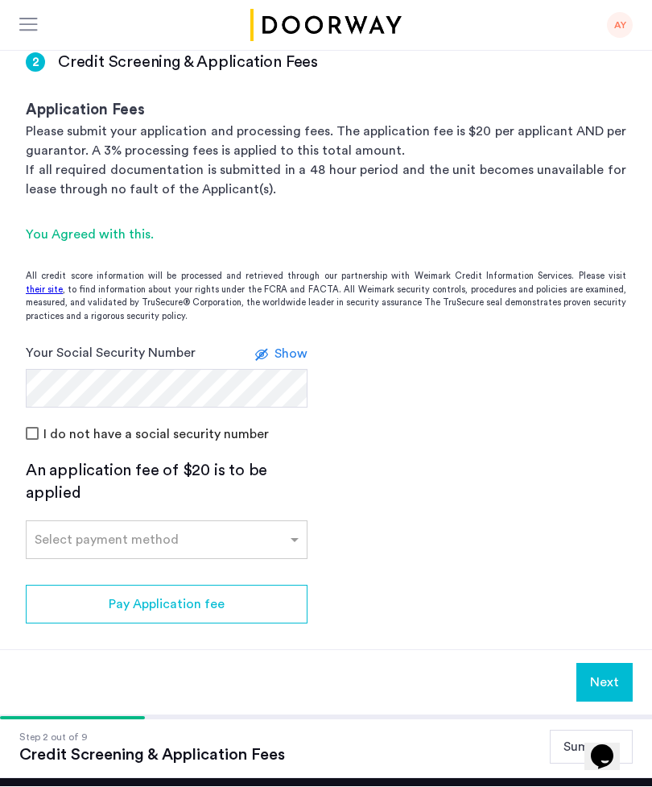
click at [599, 747] on button "Summary" at bounding box center [591, 748] width 83 height 34
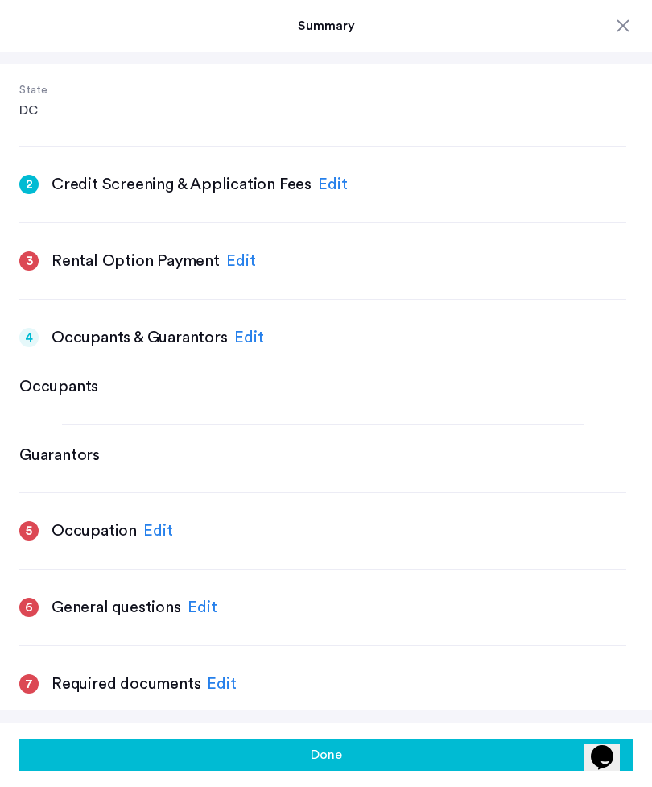
scroll to position [431, 0]
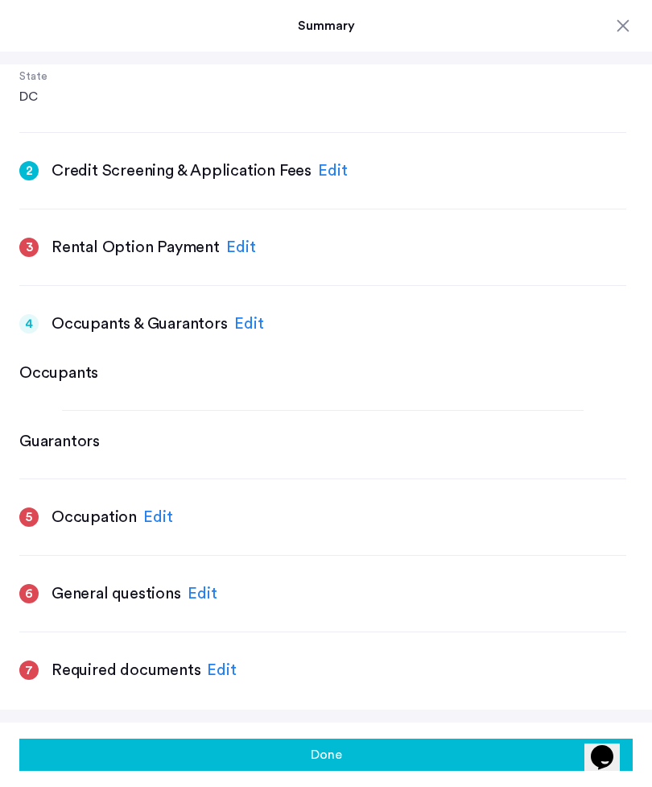
click at [240, 324] on div "Edit" at bounding box center [249, 324] width 30 height 24
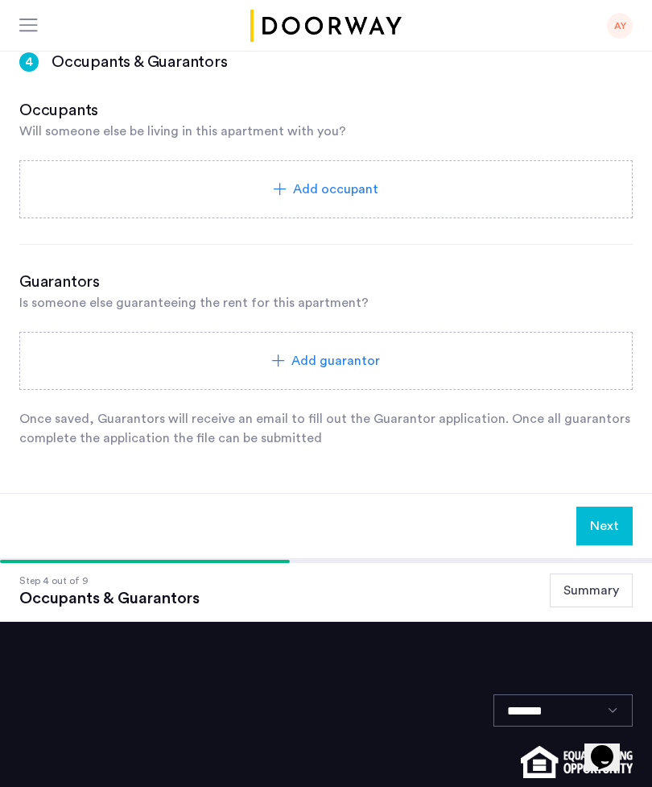
click at [594, 605] on button "Summary" at bounding box center [591, 590] width 83 height 34
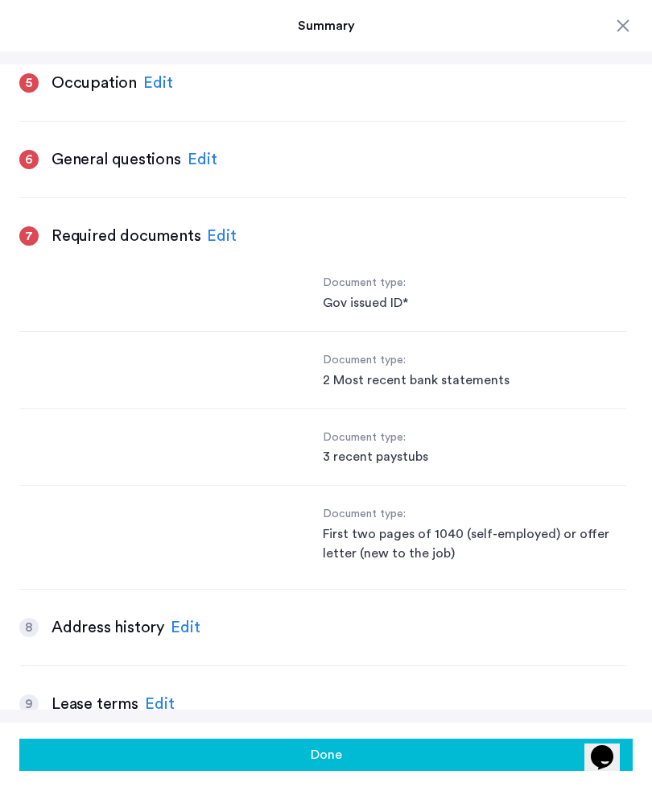
scroll to position [864, 0]
click at [184, 620] on div "Edit" at bounding box center [186, 628] width 30 height 24
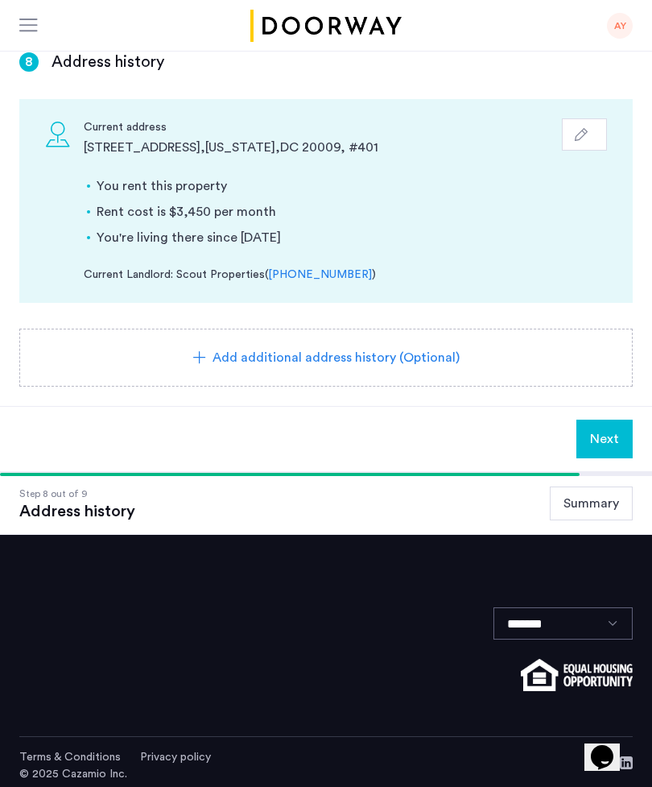
scroll to position [68, 0]
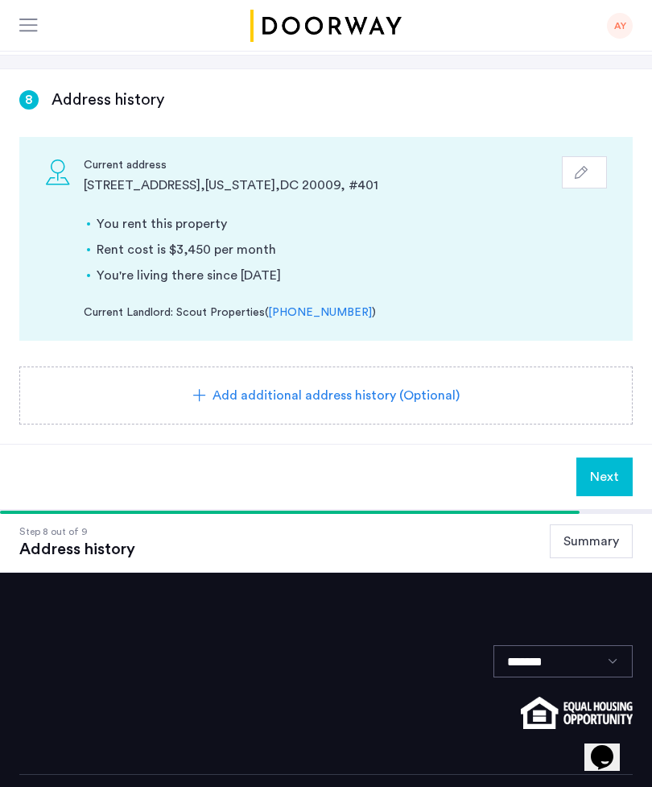
click at [587, 556] on button "Summary" at bounding box center [591, 541] width 83 height 34
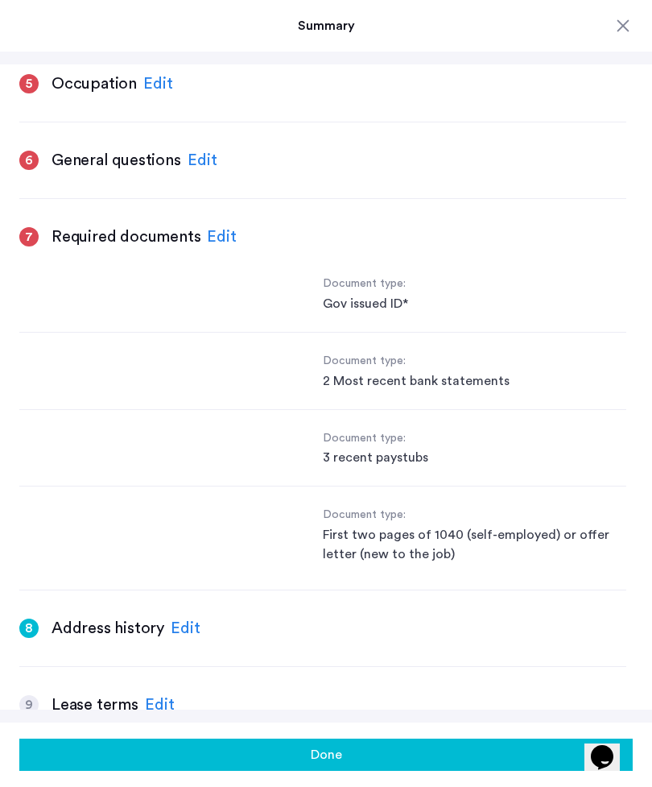
click at [152, 703] on div "Edit" at bounding box center [160, 705] width 30 height 24
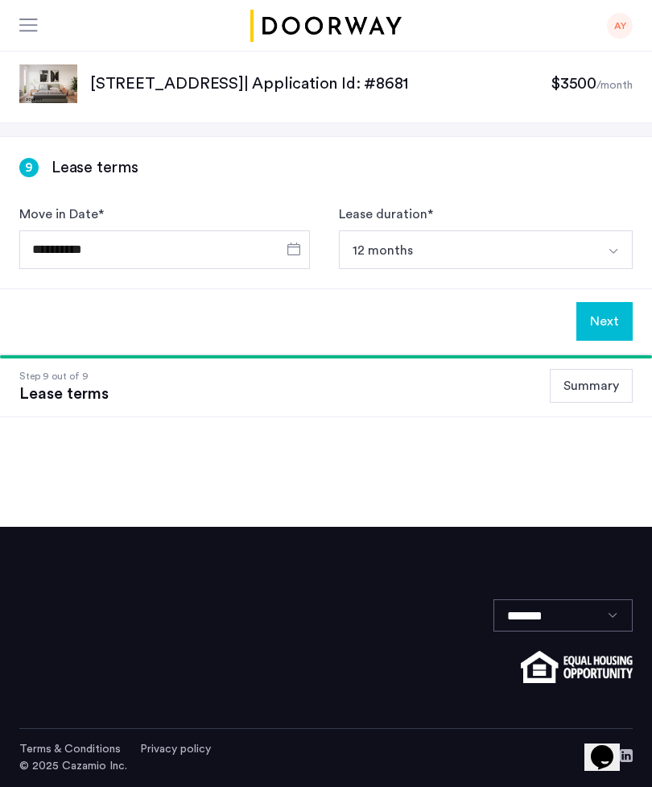
scroll to position [0, 0]
click at [597, 388] on button "Summary" at bounding box center [591, 386] width 83 height 34
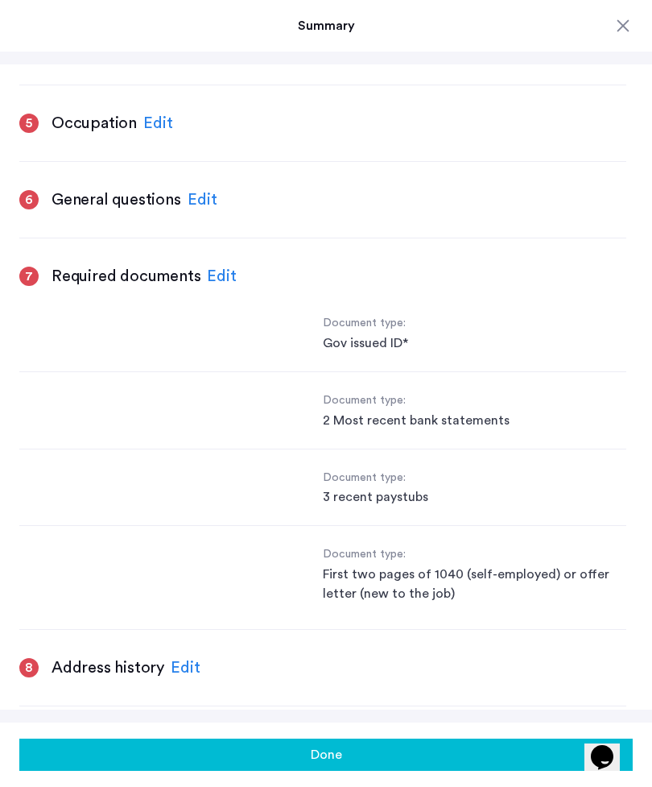
scroll to position [875, 0]
